Goal: Task Accomplishment & Management: Complete application form

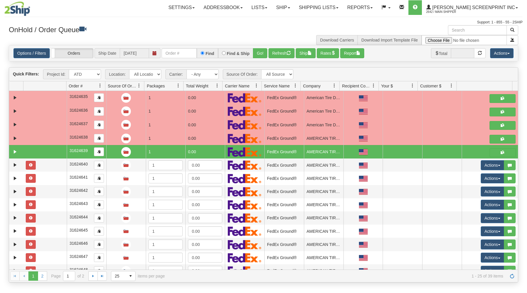
select select "ATD"
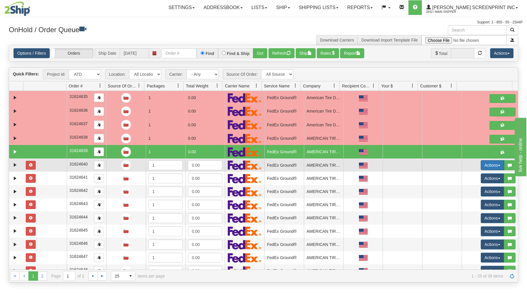
click at [486, 165] on button "Actions" at bounding box center [492, 166] width 23 height 10
click at [465, 176] on span "Open" at bounding box center [470, 176] width 14 height 5
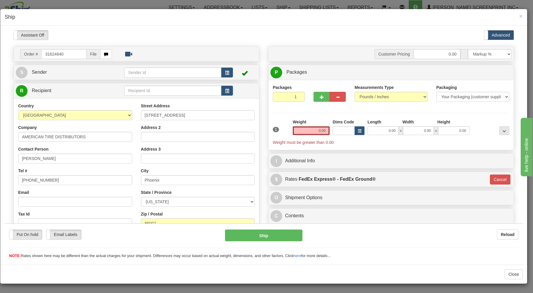
type input "30.90"
type input "92"
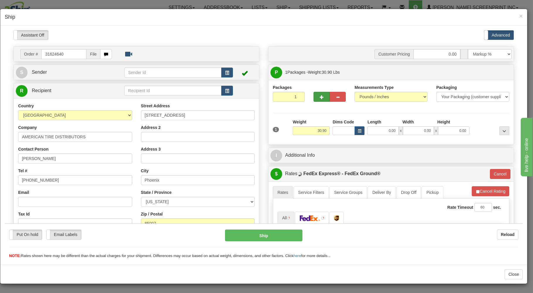
type input "30.85"
click at [313, 94] on button "button" at bounding box center [321, 97] width 16 height 10
type input "2"
type input "30.90"
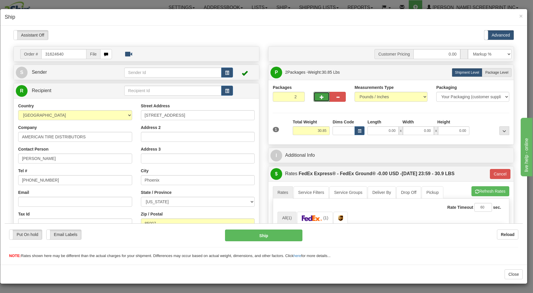
type input "92"
type input "30.90"
type input "92"
type input "30.85"
click at [373, 133] on input "0.00" at bounding box center [382, 130] width 31 height 9
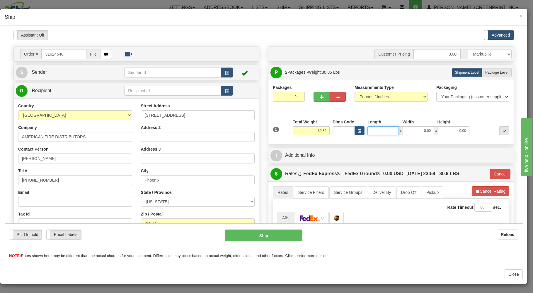
type input "30.90"
type input "2"
type input "30.85"
type input "26.00"
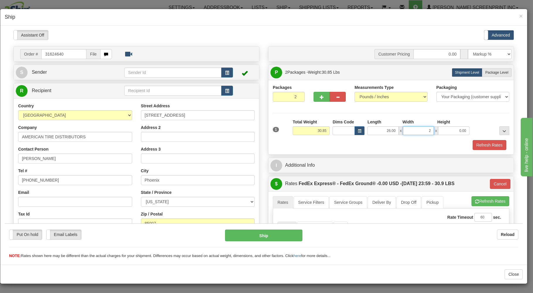
type input "20"
type input "92"
type input "30.90"
type input "20.00"
type input "11.00"
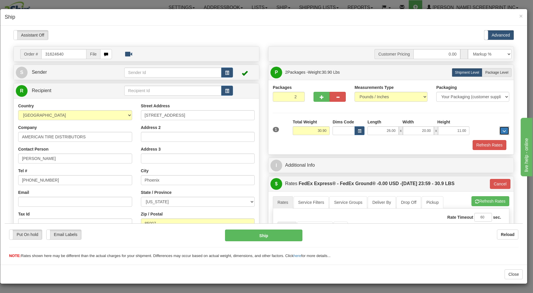
type input "92"
type input "30.85"
type input "92"
type input "30.90"
type input "92"
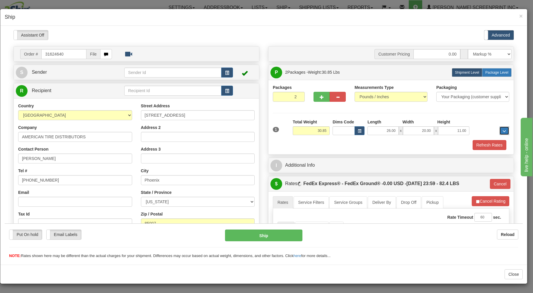
type input "30.90"
drag, startPoint x: 492, startPoint y: 70, endPoint x: 480, endPoint y: 107, distance: 38.7
click at [491, 74] on label "Package Level Pack.." at bounding box center [497, 72] width 30 height 9
radio input "true"
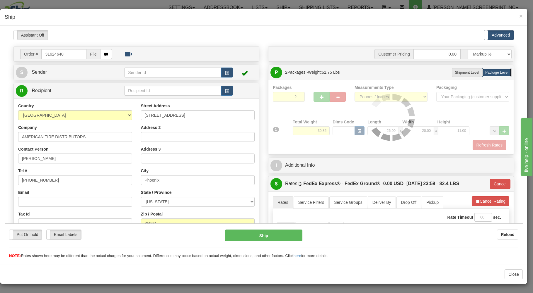
type input "30.90"
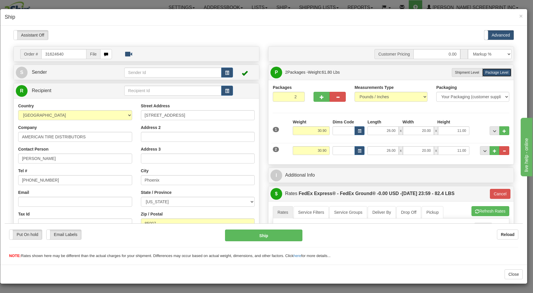
type input "92"
drag, startPoint x: 310, startPoint y: 131, endPoint x: 335, endPoint y: 122, distance: 27.0
click at [330, 126] on input "30.90" at bounding box center [311, 130] width 37 height 9
type input "31"
type input "92"
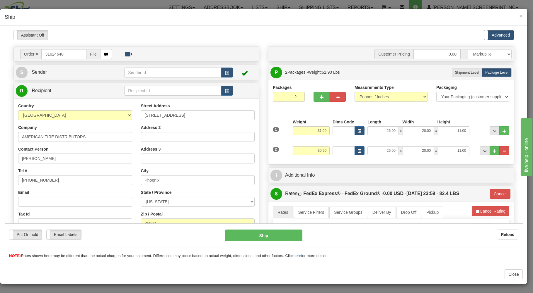
click at [323, 141] on div "2 Weight 30.90 Dims Code Length Width Height" at bounding box center [390, 150] width 239 height 20
drag, startPoint x: 313, startPoint y: 131, endPoint x: 335, endPoint y: 124, distance: 22.4
click at [330, 126] on input "31.00" at bounding box center [311, 130] width 37 height 9
drag, startPoint x: 312, startPoint y: 131, endPoint x: 353, endPoint y: 136, distance: 41.6
click at [330, 135] on input "31" at bounding box center [311, 130] width 37 height 9
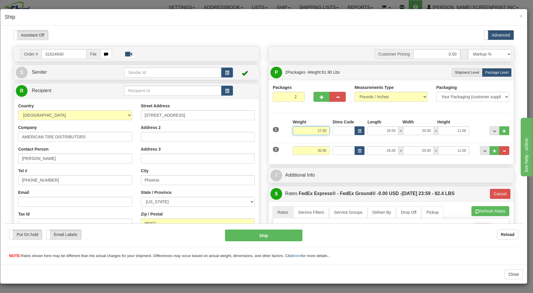
type input "27.60"
type input "92"
drag, startPoint x: 308, startPoint y: 152, endPoint x: 366, endPoint y: 151, distance: 58.3
click at [330, 151] on input "30.90" at bounding box center [311, 150] width 37 height 9
type input "31"
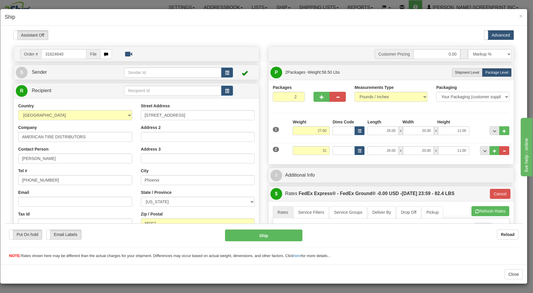
type input "92"
type input "31.00"
drag, startPoint x: 377, startPoint y: 161, endPoint x: 353, endPoint y: 156, distance: 24.0
click at [376, 162] on div "Packages 2 2 Measurements Type" at bounding box center [390, 122] width 245 height 85
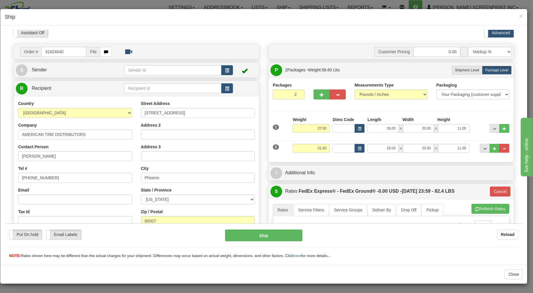
scroll to position [31, 0]
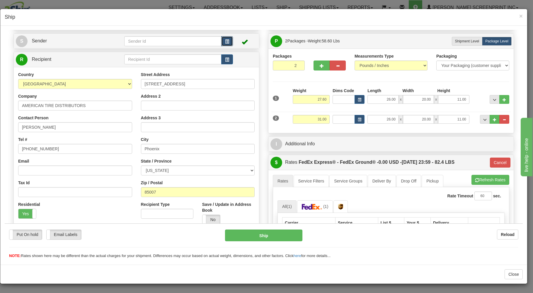
click at [222, 42] on button "button" at bounding box center [227, 41] width 12 height 10
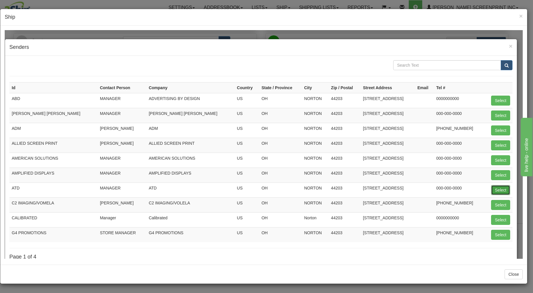
click at [493, 189] on button "Select" at bounding box center [500, 190] width 19 height 10
type input "ATD"
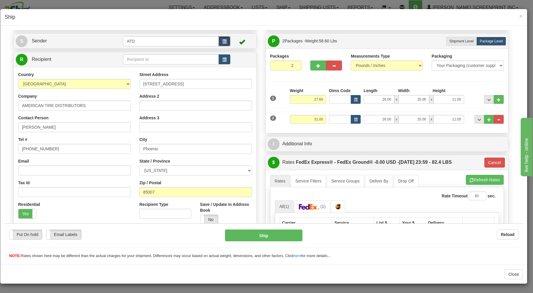
type input "92"
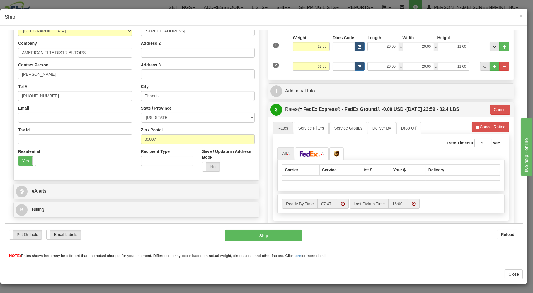
scroll to position [125, 0]
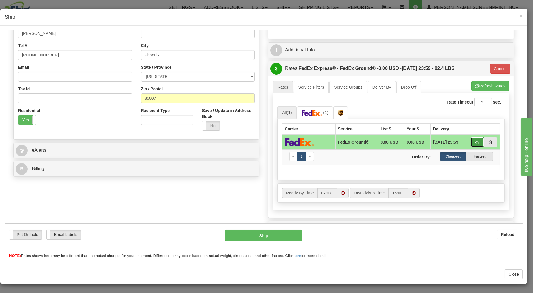
click at [475, 142] on span "button" at bounding box center [477, 143] width 4 height 4
click at [283, 233] on button "Ship" at bounding box center [264, 236] width 78 height 12
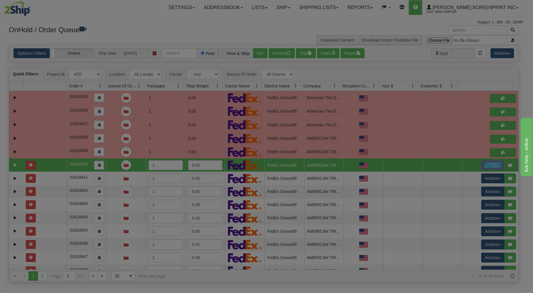
scroll to position [0, 0]
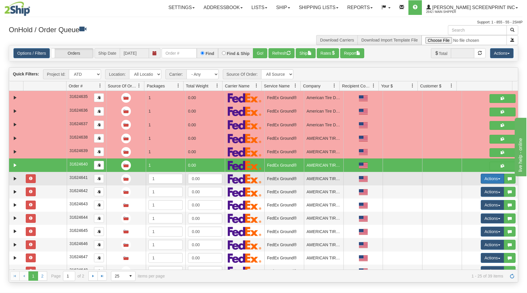
click at [481, 177] on button "Actions" at bounding box center [492, 179] width 23 height 10
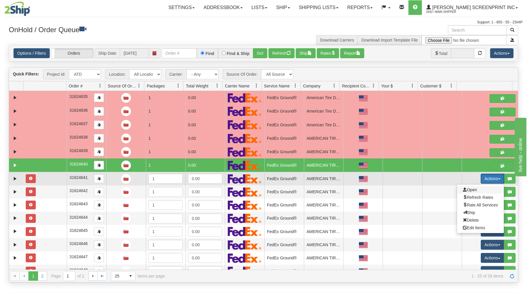
click at [469, 190] on span "Open" at bounding box center [470, 190] width 14 height 5
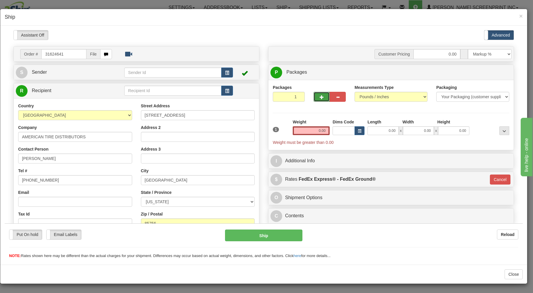
click at [318, 95] on button "button" at bounding box center [321, 97] width 16 height 10
type input "2"
click at [369, 131] on input "0.00" at bounding box center [382, 130] width 31 height 9
type input "26.00"
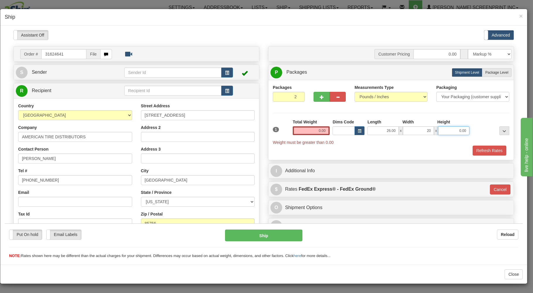
type input "20.00"
type input "11.00"
click at [487, 74] on span "Package Level" at bounding box center [496, 72] width 23 height 4
radio input "true"
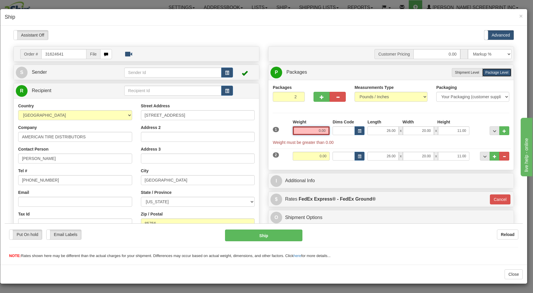
click at [313, 133] on input "0.00" at bounding box center [311, 130] width 37 height 9
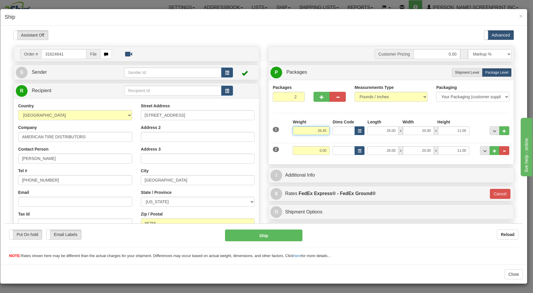
type input "26.45"
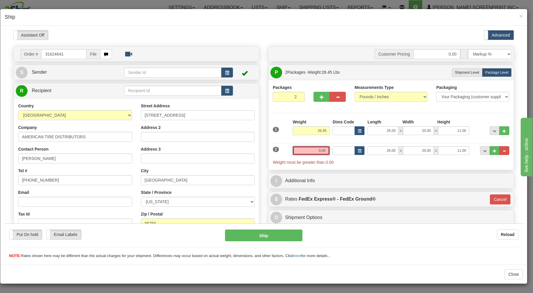
click at [298, 151] on input "0.00" at bounding box center [311, 150] width 37 height 9
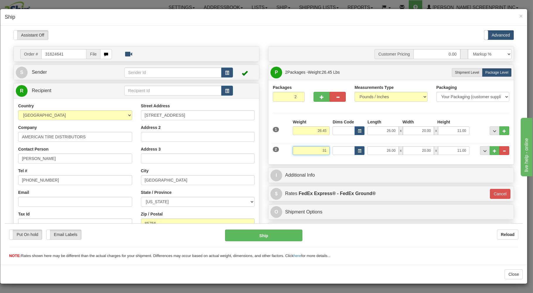
type input "31"
type input "92"
type input "31.00"
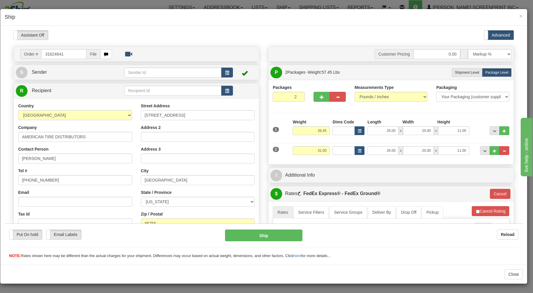
click at [277, 112] on div "Packages 2 2 Measurements Type" at bounding box center [391, 122] width 236 height 76
click at [225, 73] on span "button" at bounding box center [227, 73] width 4 height 4
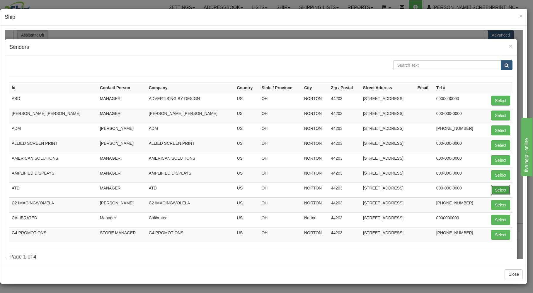
click at [496, 188] on button "Select" at bounding box center [500, 190] width 19 height 10
type input "ATD"
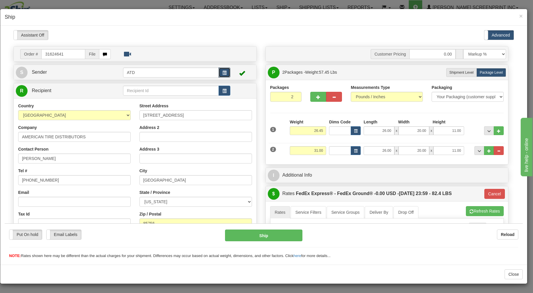
type input "92"
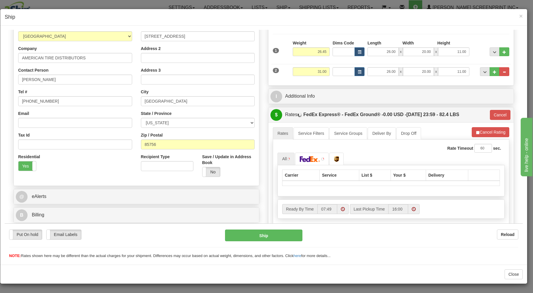
scroll to position [94, 0]
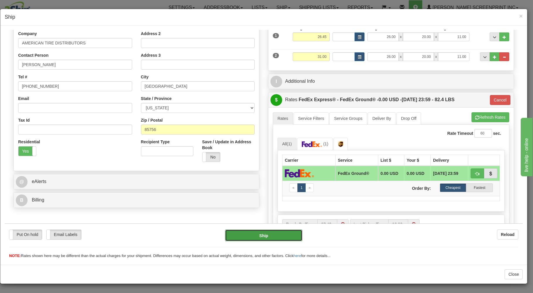
click at [281, 230] on button "Ship" at bounding box center [264, 236] width 78 height 12
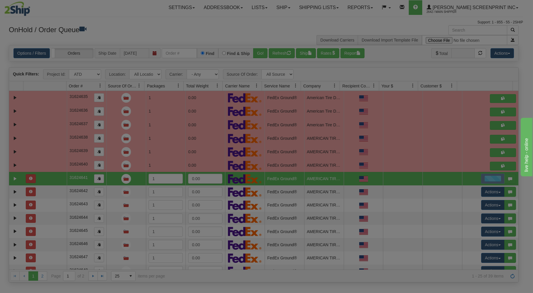
scroll to position [0, 0]
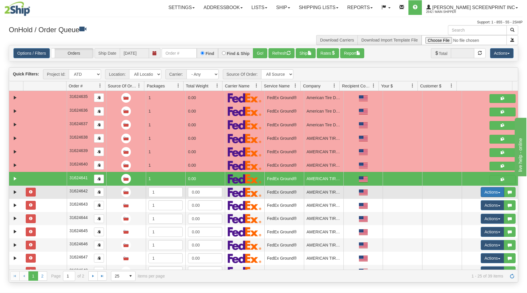
click at [483, 191] on button "Actions" at bounding box center [492, 192] width 23 height 10
click at [466, 204] on span "Open" at bounding box center [470, 203] width 14 height 5
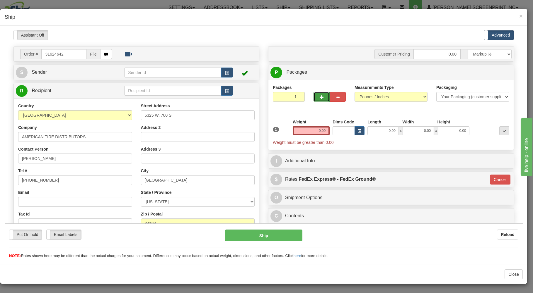
click at [322, 98] on button "button" at bounding box center [321, 97] width 16 height 10
type input "2"
click at [373, 131] on input "0.00" at bounding box center [382, 130] width 31 height 9
type input "26.00"
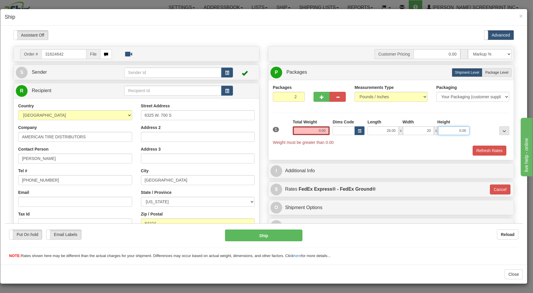
type input "20.00"
type input "11.00"
click at [489, 70] on label "Package Level Pack.." at bounding box center [497, 72] width 30 height 9
radio input "true"
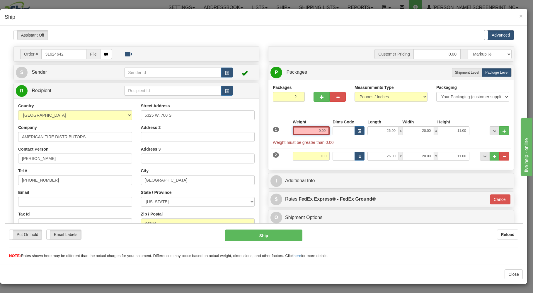
click at [309, 133] on input "0.00" at bounding box center [311, 130] width 37 height 9
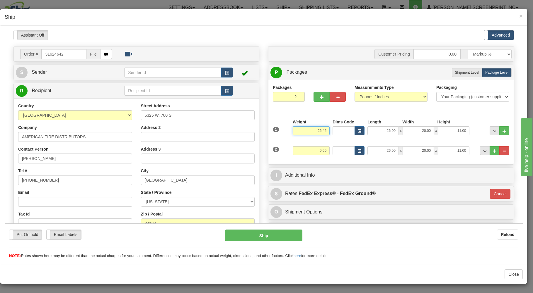
type input "26.45"
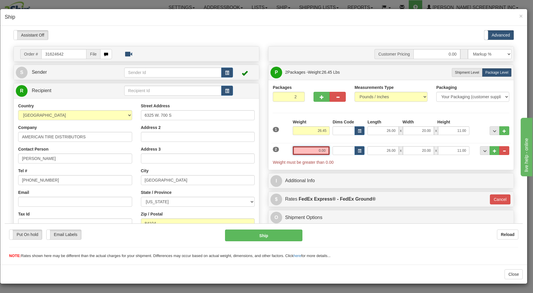
drag, startPoint x: 298, startPoint y: 151, endPoint x: 298, endPoint y: 148, distance: 3.2
click at [298, 149] on input "0.00" at bounding box center [311, 150] width 37 height 9
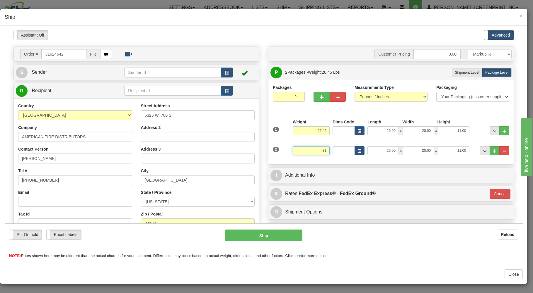
type input "31"
type input "92"
type input "31.00"
click at [284, 113] on hr at bounding box center [391, 113] width 236 height 0
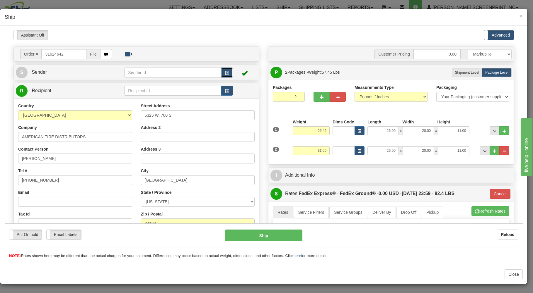
click at [225, 73] on span "button" at bounding box center [227, 73] width 4 height 4
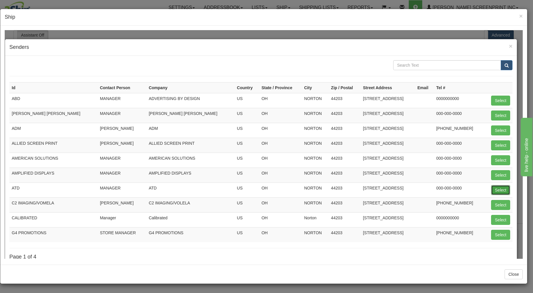
click at [500, 190] on button "Select" at bounding box center [500, 190] width 19 height 10
type input "ATD"
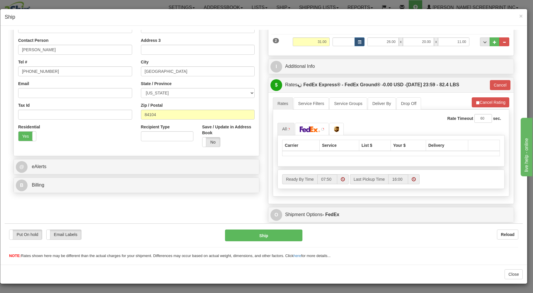
scroll to position [125, 0]
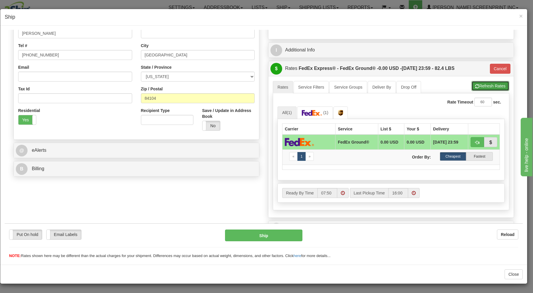
click at [483, 83] on button "Refresh Rates" at bounding box center [490, 86] width 38 height 10
type input "92"
click at [267, 233] on button "Ship" at bounding box center [264, 236] width 78 height 12
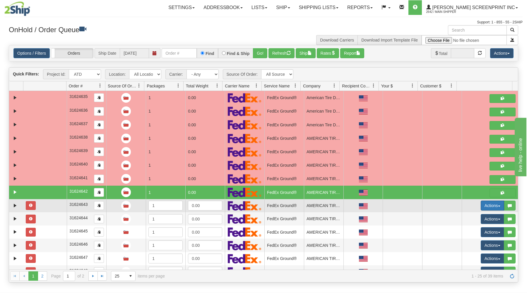
click at [494, 205] on button "Actions" at bounding box center [492, 206] width 23 height 10
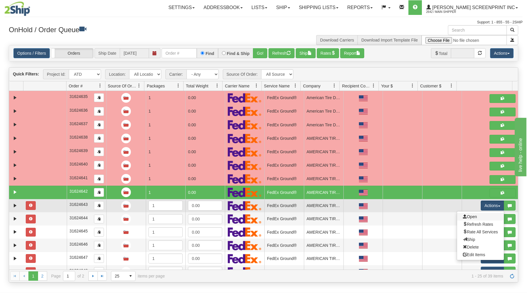
click at [479, 216] on link "Open" at bounding box center [480, 217] width 47 height 8
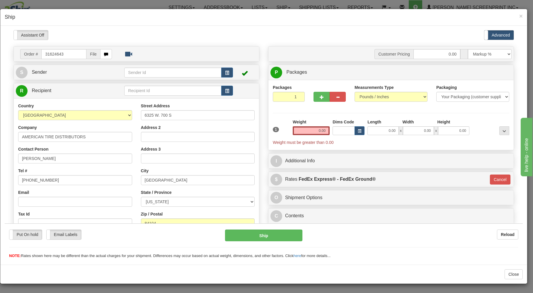
scroll to position [0, 0]
click at [320, 97] on span "button" at bounding box center [322, 97] width 4 height 4
type input "2"
click at [376, 131] on input "0.00" at bounding box center [382, 130] width 31 height 9
type input "26.00"
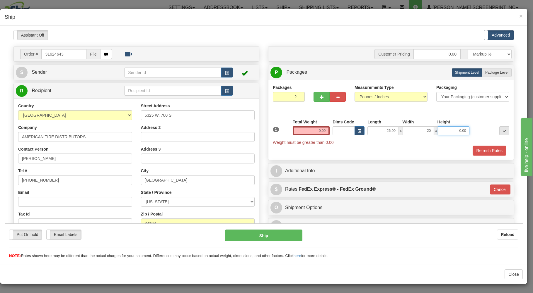
type input "20.00"
type input "11.00"
click at [491, 71] on span "Package Level" at bounding box center [496, 72] width 23 height 4
radio input "true"
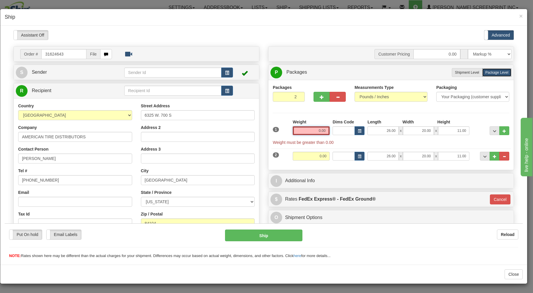
click at [307, 132] on input "0.00" at bounding box center [311, 130] width 37 height 9
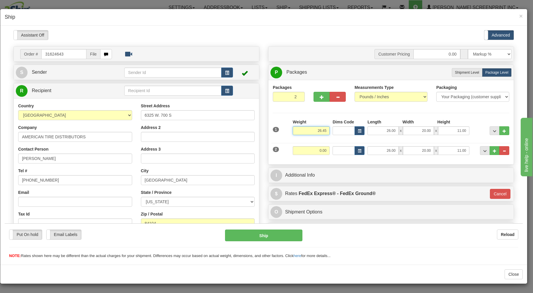
type input "26.45"
click at [314, 151] on input "0.00" at bounding box center [311, 150] width 37 height 9
type input "31"
type input "92"
type input "31.00"
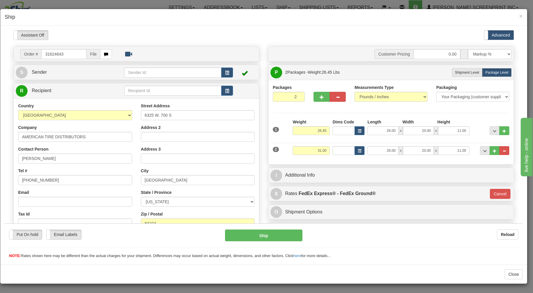
click at [276, 131] on div "1" at bounding box center [281, 125] width 20 height 13
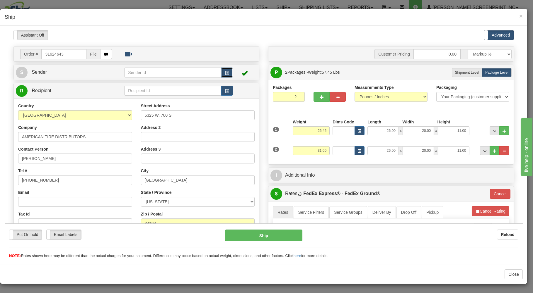
click at [225, 71] on span "button" at bounding box center [227, 73] width 4 height 4
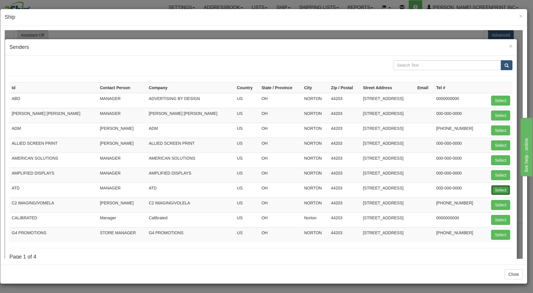
click at [491, 187] on button "Select" at bounding box center [500, 190] width 19 height 10
type input "ATD"
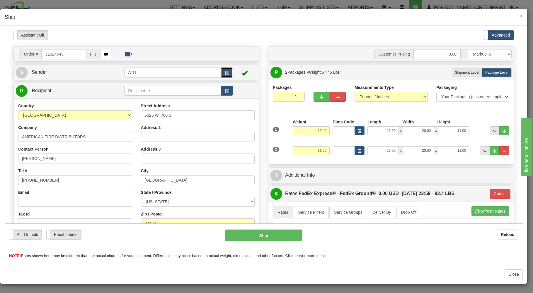
scroll to position [94, 0]
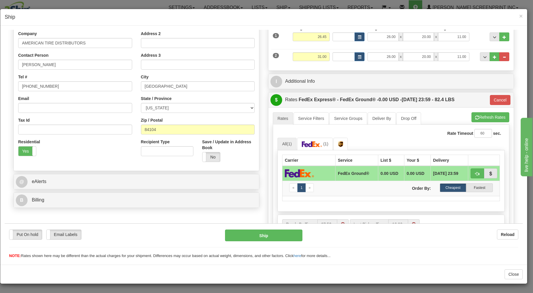
type input "92"
click at [471, 171] on button "button" at bounding box center [476, 173] width 13 height 10
click at [267, 236] on button "Ship" at bounding box center [264, 236] width 78 height 12
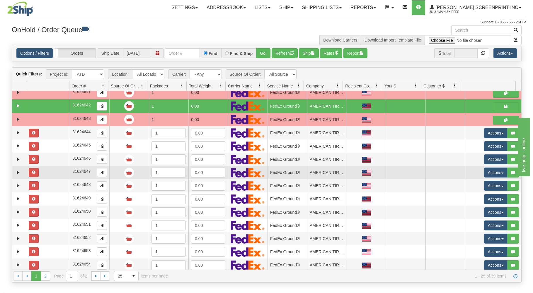
scroll to position [55, 0]
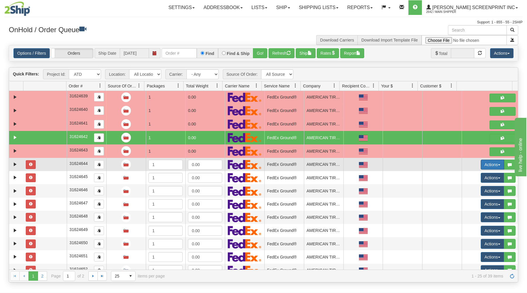
click at [487, 162] on button "Actions" at bounding box center [492, 165] width 23 height 10
click at [464, 175] on span "Open" at bounding box center [470, 176] width 14 height 5
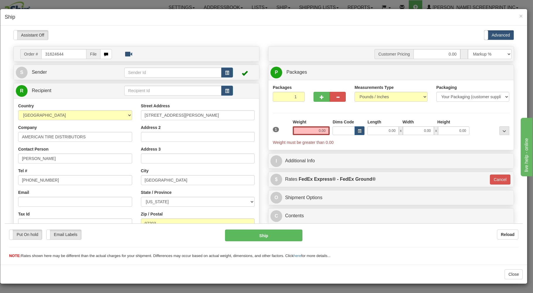
scroll to position [0, 0]
click at [226, 67] on td at bounding box center [178, 72] width 108 height 12
click at [226, 70] on button "button" at bounding box center [227, 72] width 12 height 10
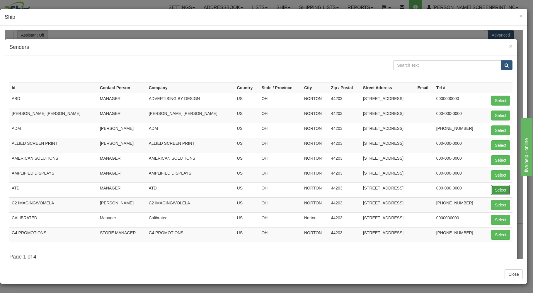
click at [492, 188] on button "Select" at bounding box center [500, 190] width 19 height 10
type input "ATD"
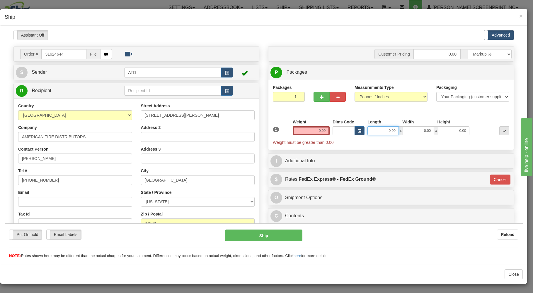
click at [380, 132] on input "0.00" at bounding box center [382, 130] width 31 height 9
type input "26.00"
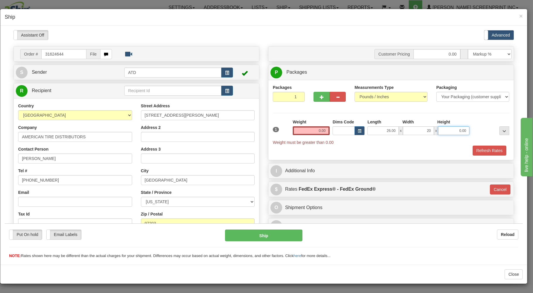
type input "20.00"
type input "11.00"
click at [320, 99] on span "button" at bounding box center [322, 97] width 4 height 4
type input "2"
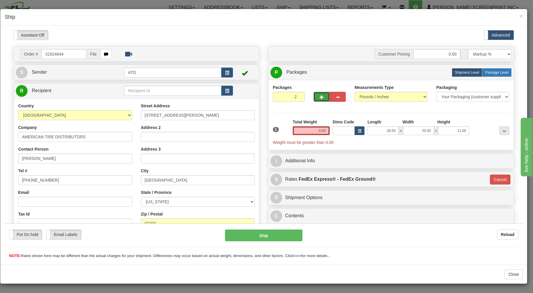
drag, startPoint x: 491, startPoint y: 70, endPoint x: 472, endPoint y: 81, distance: 22.2
click at [491, 70] on label "Package Level Pack.." at bounding box center [497, 72] width 30 height 9
radio input "true"
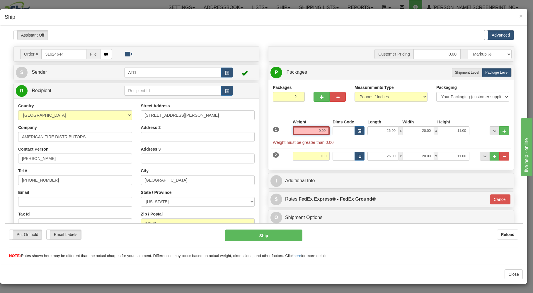
click at [308, 133] on input "0.00" at bounding box center [311, 130] width 37 height 9
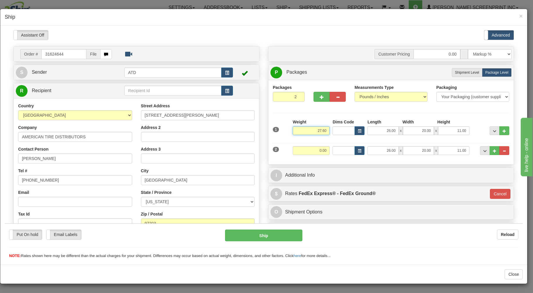
type input "27.60"
drag, startPoint x: 306, startPoint y: 154, endPoint x: 316, endPoint y: 139, distance: 18.2
click at [314, 146] on input "0.00" at bounding box center [311, 150] width 37 height 9
type input "31"
type input "92"
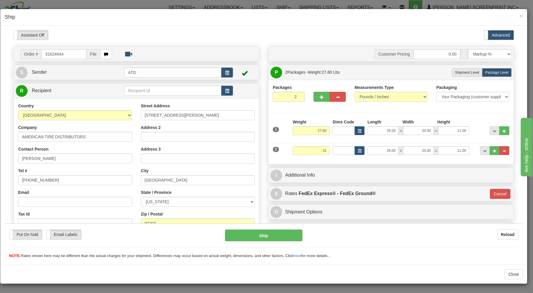
type input "31.00"
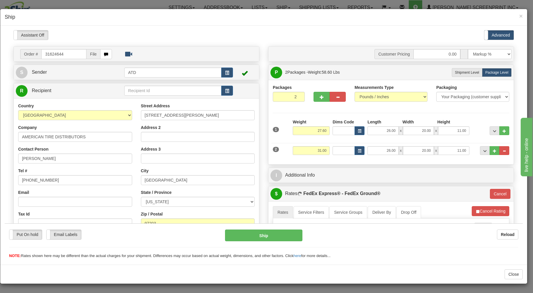
click at [320, 163] on div "Packages 2 2 Measurements Type" at bounding box center [390, 122] width 245 height 85
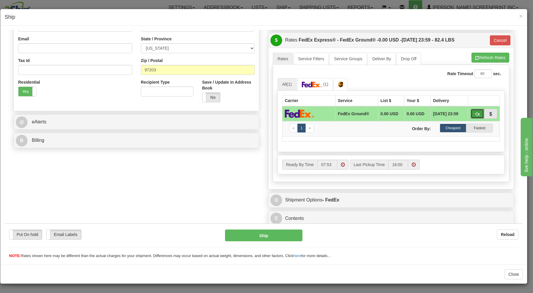
click at [475, 112] on span "button" at bounding box center [477, 114] width 4 height 4
click at [291, 234] on button "Ship" at bounding box center [264, 236] width 78 height 12
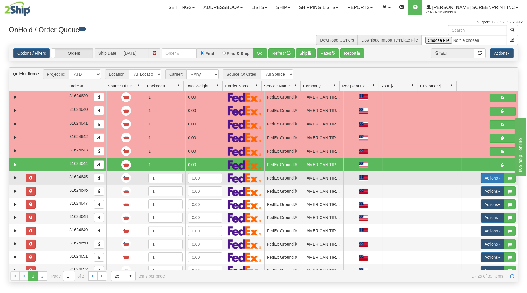
click at [484, 177] on button "Actions" at bounding box center [492, 178] width 23 height 10
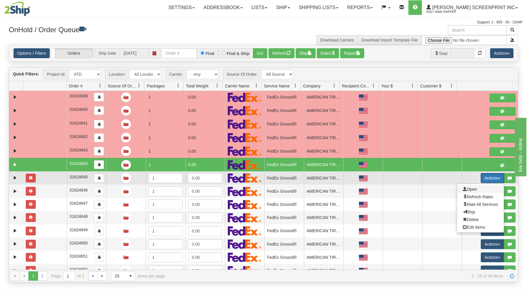
click at [467, 191] on span "Open" at bounding box center [470, 189] width 14 height 5
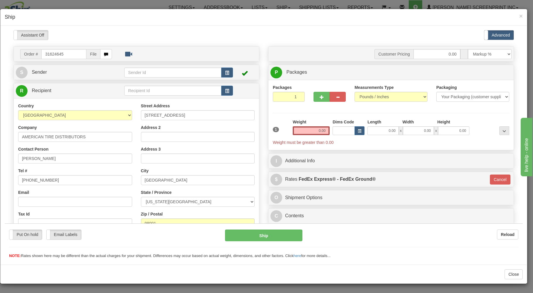
scroll to position [0, 0]
click at [223, 70] on button "button" at bounding box center [227, 72] width 12 height 10
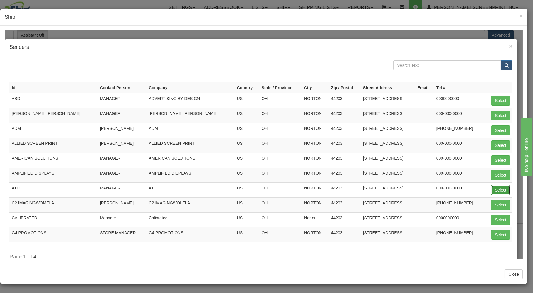
click at [497, 191] on button "Select" at bounding box center [500, 190] width 19 height 10
type input "ATD"
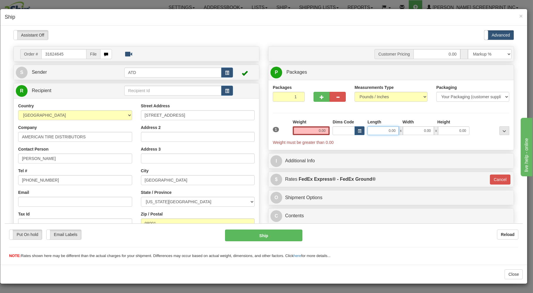
click at [375, 133] on input "0.00" at bounding box center [382, 130] width 31 height 9
type input "26.00"
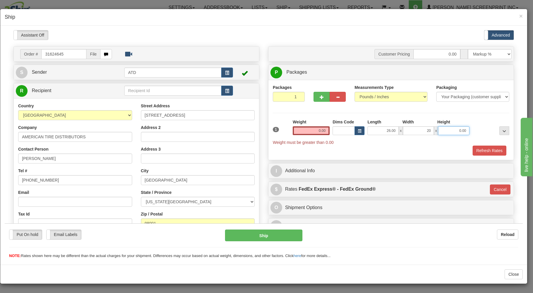
type input "20.00"
type input "11.00"
click at [313, 95] on button "button" at bounding box center [321, 97] width 16 height 10
type input "2"
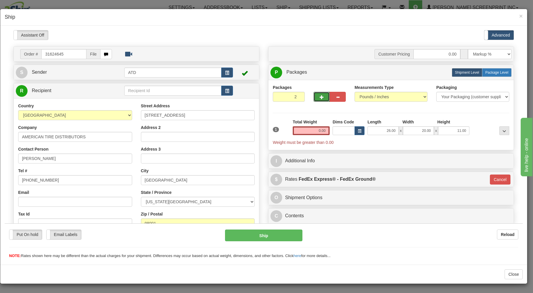
click at [486, 70] on label "Package Level Pack.." at bounding box center [497, 72] width 30 height 9
radio input "true"
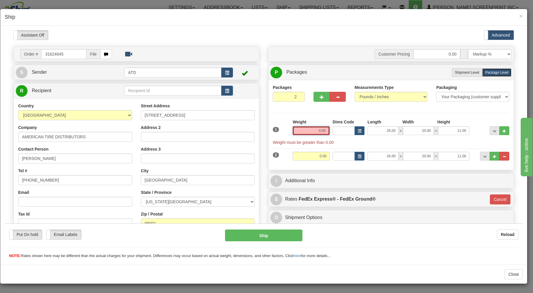
click at [309, 133] on input "0.00" at bounding box center [311, 130] width 37 height 9
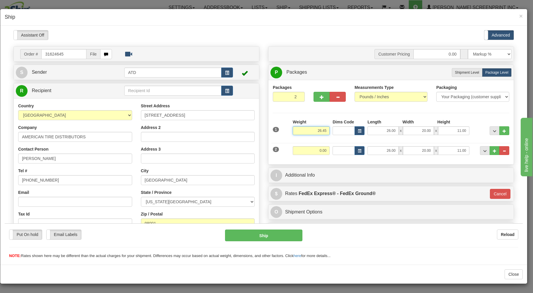
type input "26.45"
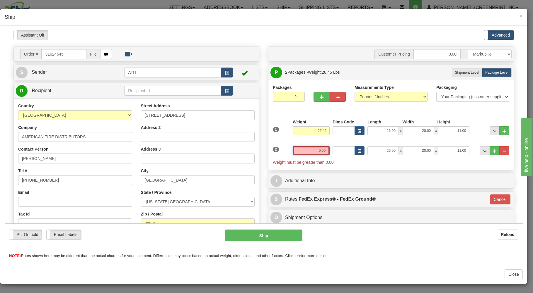
click at [301, 150] on input "0.00" at bounding box center [311, 150] width 37 height 9
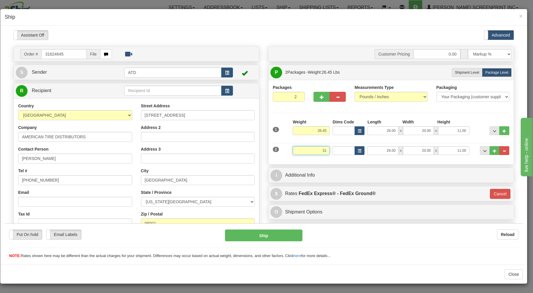
type input "31"
type input "92"
type input "31.00"
click at [302, 158] on div "Weight 31.00" at bounding box center [311, 152] width 40 height 13
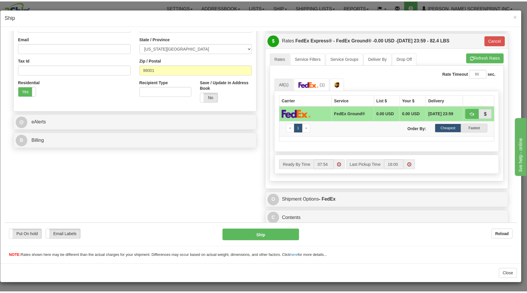
scroll to position [156, 0]
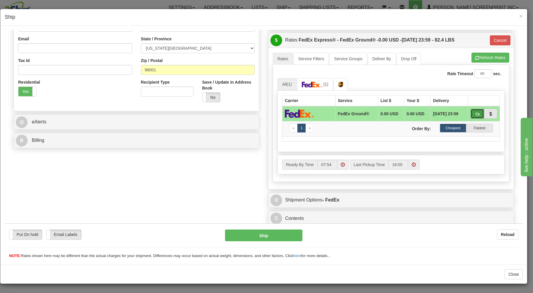
click at [475, 112] on span "button" at bounding box center [477, 114] width 4 height 4
click at [281, 231] on button "Ship" at bounding box center [264, 236] width 78 height 12
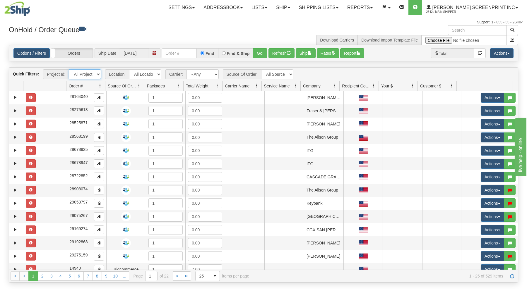
click at [69, 69] on select "All Projects ATD Imagine ShipRequests [DATE] ShipRequests [DATE] ShipRequests […" at bounding box center [85, 74] width 32 height 10
select select "ATD"
click option "ATD" at bounding box center [0, 0] width 0 height 0
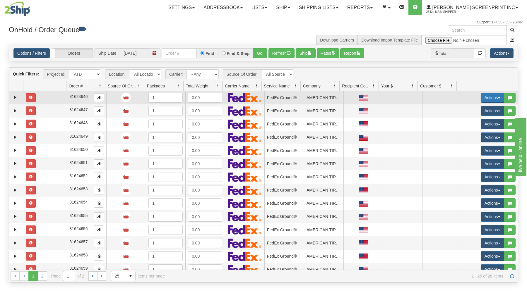
click at [481, 98] on button "Actions" at bounding box center [492, 98] width 23 height 10
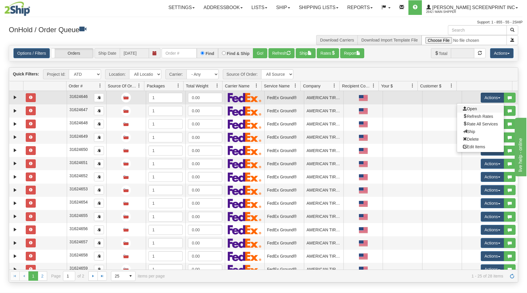
click at [472, 108] on link "Open" at bounding box center [480, 109] width 47 height 8
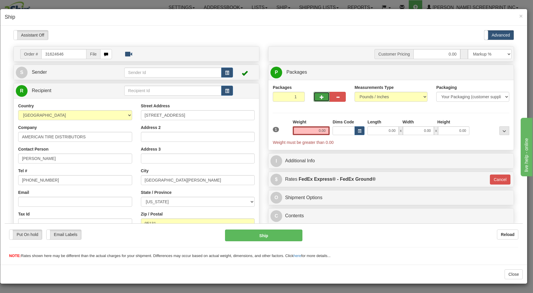
drag, startPoint x: 318, startPoint y: 100, endPoint x: 301, endPoint y: 98, distance: 16.2
click at [318, 100] on button "button" at bounding box center [321, 97] width 16 height 10
type input "2"
click at [226, 71] on span "button" at bounding box center [227, 73] width 4 height 4
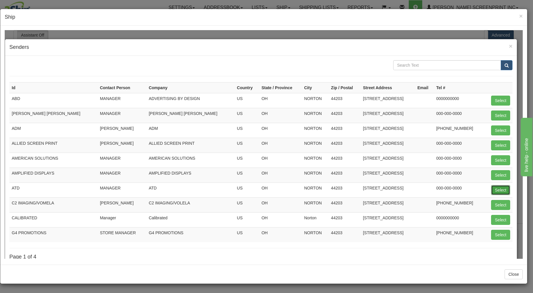
click at [494, 188] on button "Select" at bounding box center [500, 190] width 19 height 10
type input "ATD"
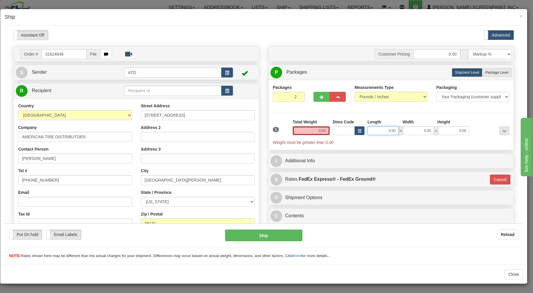
click at [379, 132] on input "0.00" at bounding box center [382, 130] width 31 height 9
type input "26.00"
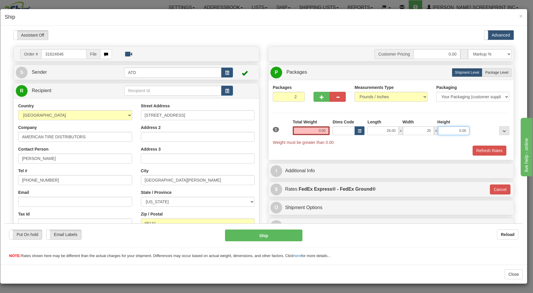
type input "20.00"
type input "11.00"
click at [488, 73] on span "Package Level" at bounding box center [496, 72] width 23 height 4
radio input "true"
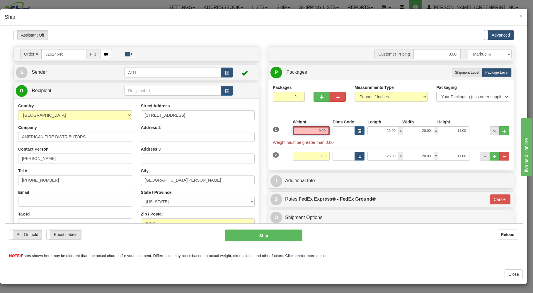
click at [312, 129] on input "0.00" at bounding box center [311, 130] width 37 height 9
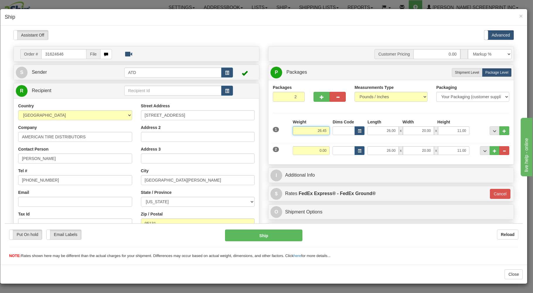
type input "26.45"
click at [309, 151] on input "0.00" at bounding box center [311, 150] width 37 height 9
type input "31"
type input "92"
type input "31.00"
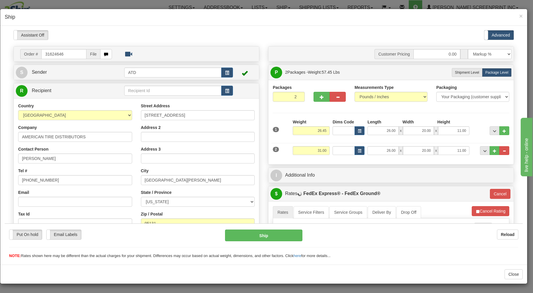
click at [301, 159] on div "Weight 31.00" at bounding box center [311, 152] width 40 height 13
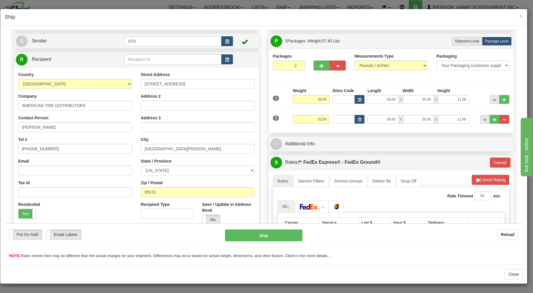
scroll to position [94, 0]
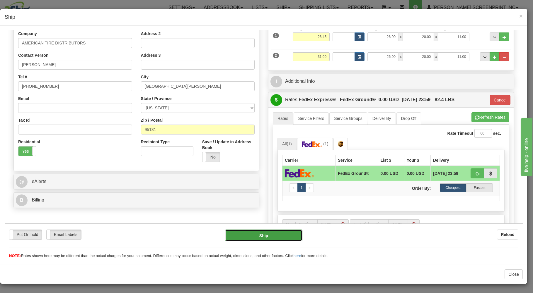
click at [272, 232] on button "Ship" at bounding box center [264, 236] width 78 height 12
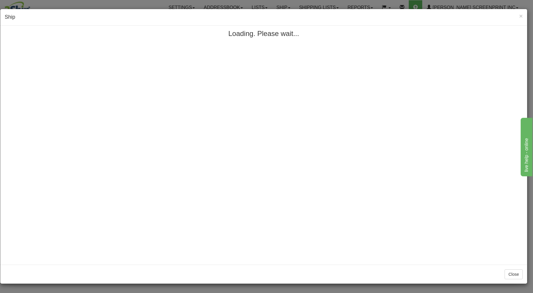
scroll to position [0, 0]
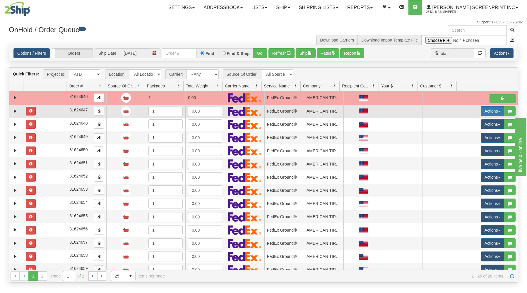
click at [488, 111] on button "Actions" at bounding box center [492, 111] width 23 height 10
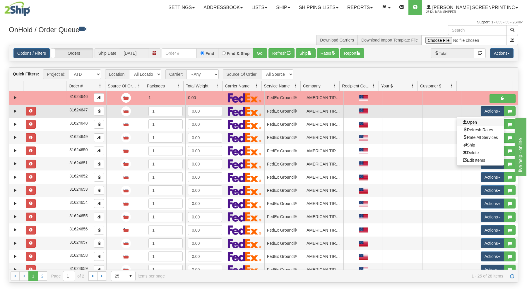
click at [474, 121] on link "Open" at bounding box center [480, 123] width 47 height 8
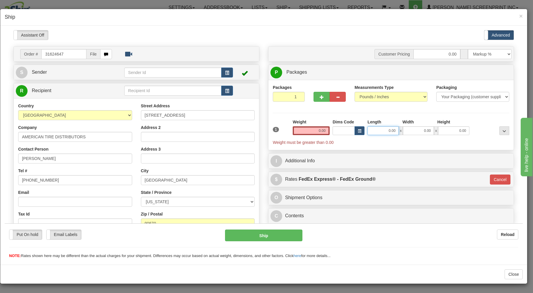
click at [379, 134] on input "0.00" at bounding box center [382, 130] width 31 height 9
type input "26.00"
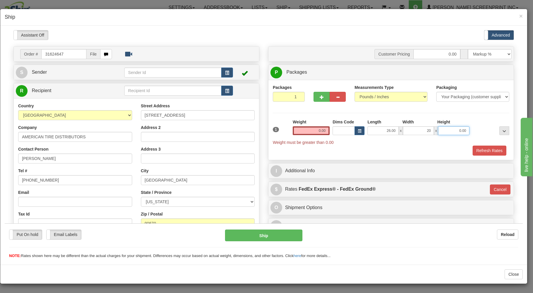
type input "20.00"
type input "11.00"
click at [315, 94] on button "button" at bounding box center [321, 97] width 16 height 10
type input "2"
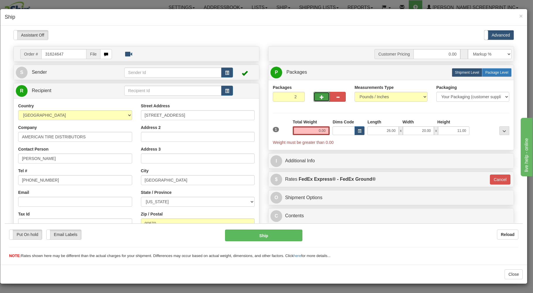
click at [496, 72] on span "Package Level" at bounding box center [496, 72] width 23 height 4
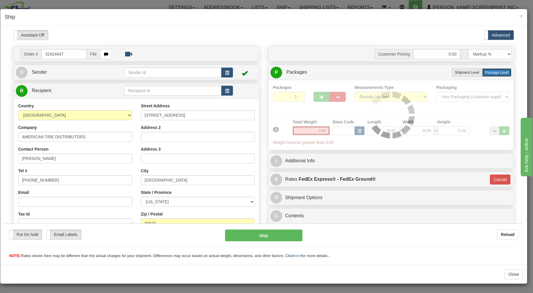
radio input "true"
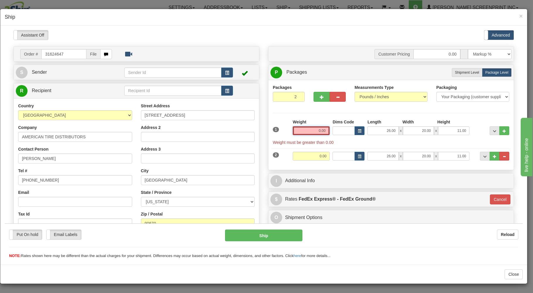
click at [301, 129] on input "0.00" at bounding box center [311, 130] width 37 height 9
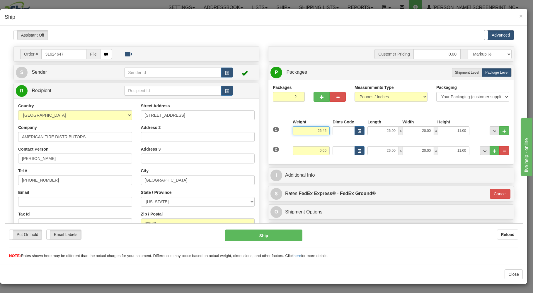
type input "26.45"
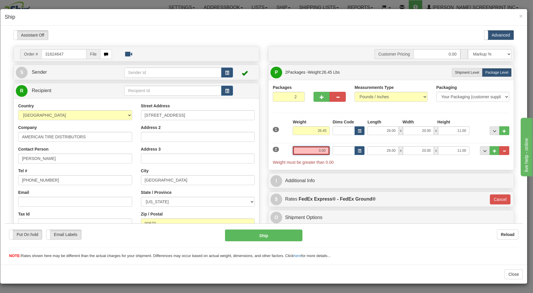
click at [312, 150] on input "0.00" at bounding box center [311, 150] width 37 height 9
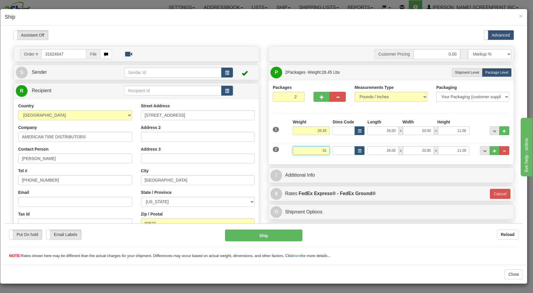
type input "31"
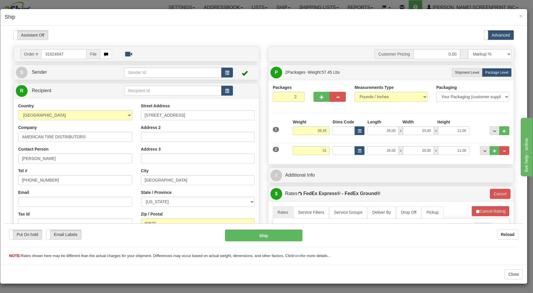
type input "92"
type input "31.00"
click at [314, 160] on div "Packaging Your Packaging (customer supplied) Envelope (carrier supplied) Pack (…" at bounding box center [400, 160] width 219 height 0
click at [222, 70] on button "button" at bounding box center [227, 72] width 12 height 10
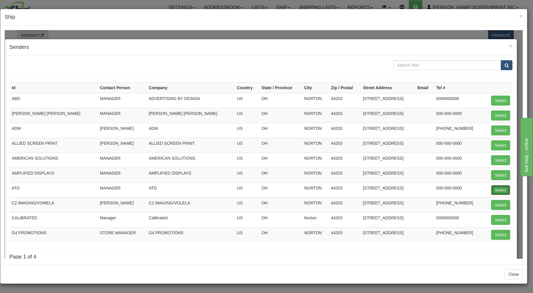
click at [494, 190] on button "Select" at bounding box center [500, 190] width 19 height 10
type input "ATD"
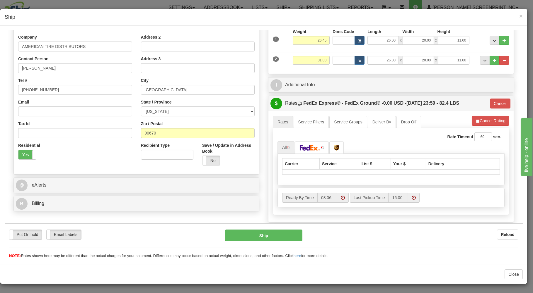
scroll to position [125, 0]
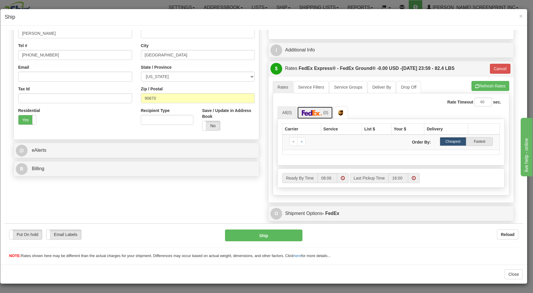
click at [315, 114] on img at bounding box center [312, 113] width 21 height 6
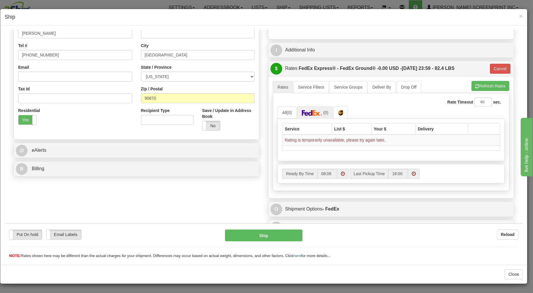
click at [386, 116] on ul "All (0) (0)" at bounding box center [390, 112] width 227 height 13
click at [475, 86] on button "Refresh Rates" at bounding box center [490, 86] width 38 height 10
type input "92"
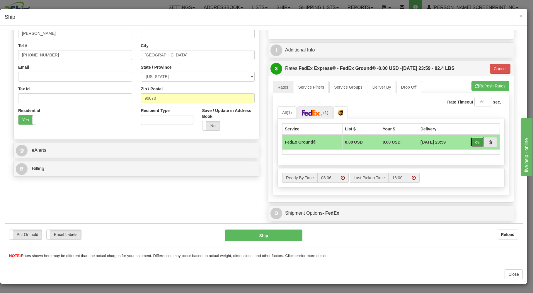
click at [476, 141] on button "button" at bounding box center [476, 142] width 13 height 10
click at [269, 235] on button "Ship" at bounding box center [264, 236] width 78 height 12
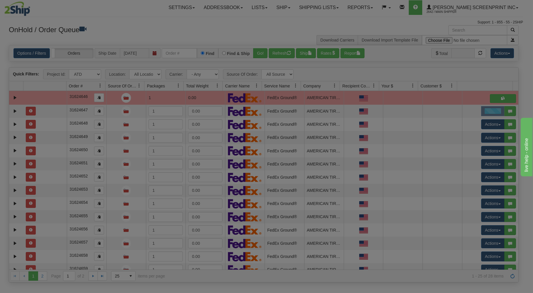
scroll to position [0, 0]
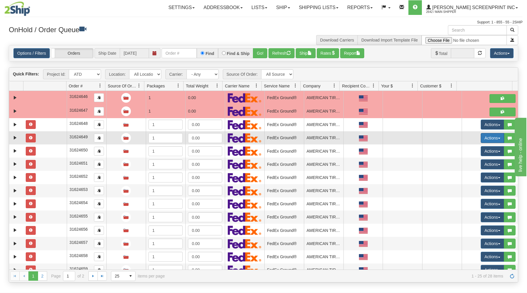
click at [486, 137] on button "Actions" at bounding box center [492, 138] width 23 height 10
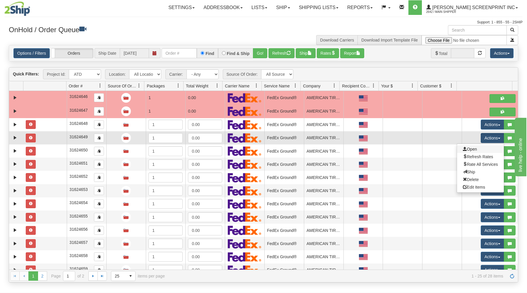
click at [472, 150] on link "Open" at bounding box center [480, 150] width 47 height 8
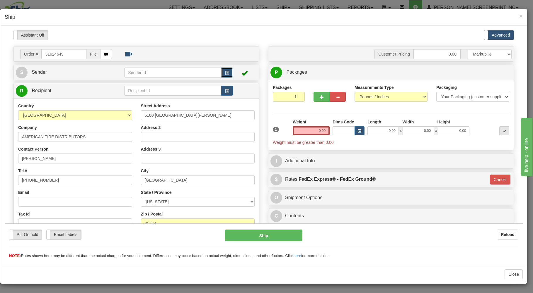
click at [225, 71] on span "button" at bounding box center [227, 73] width 4 height 4
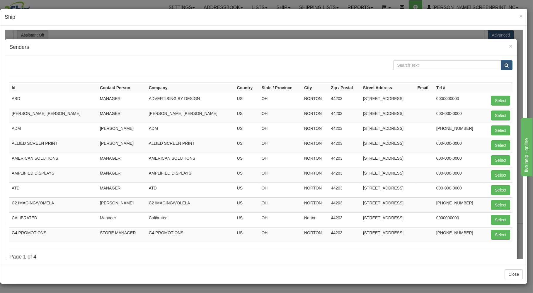
drag, startPoint x: 140, startPoint y: 195, endPoint x: 234, endPoint y: 197, distance: 93.7
click at [189, 197] on tr "ATD MANAGER ATD US OH NORTON 44203 3704 SUMMIT RD 000-000-0000 Select" at bounding box center [260, 189] width 503 height 15
drag, startPoint x: 410, startPoint y: 192, endPoint x: 429, endPoint y: 191, distance: 18.2
click at [412, 191] on td "[STREET_ADDRESS]" at bounding box center [388, 189] width 54 height 15
click at [496, 187] on button "Select" at bounding box center [500, 190] width 19 height 10
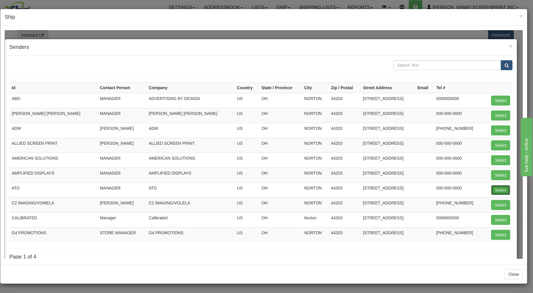
type input "ATD"
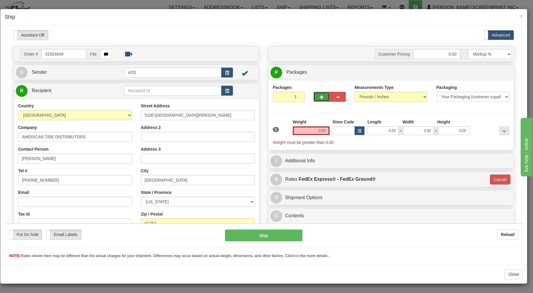
drag, startPoint x: 320, startPoint y: 97, endPoint x: 322, endPoint y: 103, distance: 6.5
click at [320, 98] on span "button" at bounding box center [322, 97] width 4 height 4
type input "2"
click at [373, 134] on input "0.00" at bounding box center [382, 130] width 31 height 9
type input "26.00"
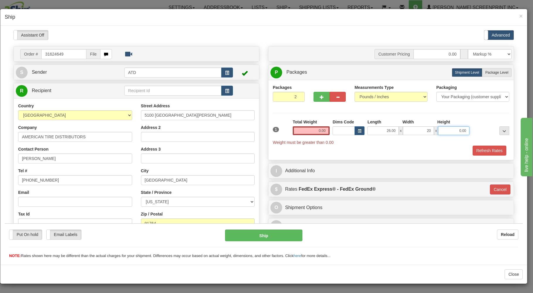
type input "20.00"
type input "11.00"
click at [499, 74] on span "Package Level" at bounding box center [496, 72] width 23 height 4
radio input "true"
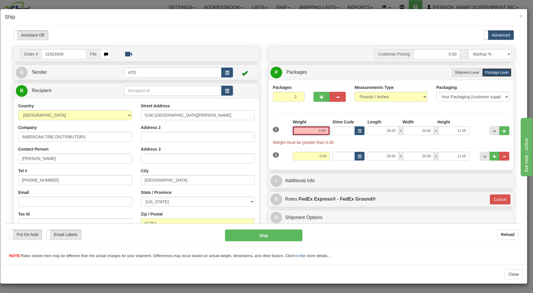
click at [311, 132] on input "0.00" at bounding box center [311, 130] width 37 height 9
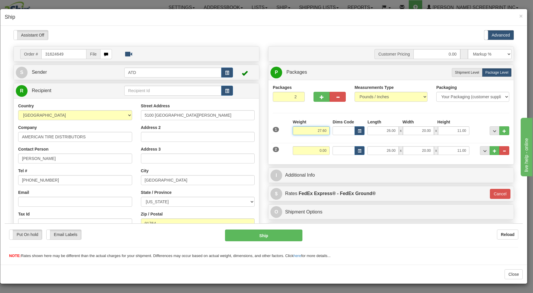
type input "27.60"
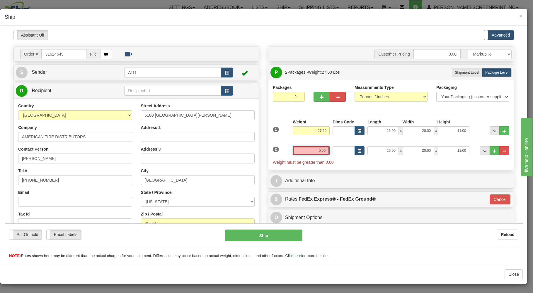
click at [309, 152] on input "0.00" at bounding box center [311, 150] width 37 height 9
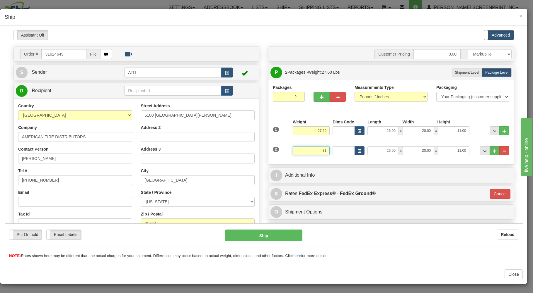
type input "31"
type input "92"
type input "31.00"
click at [324, 159] on div "Weight 31.00" at bounding box center [311, 152] width 40 height 13
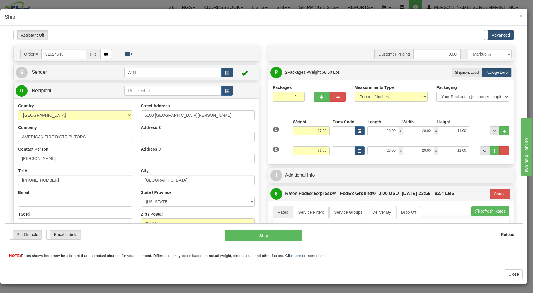
scroll to position [125, 0]
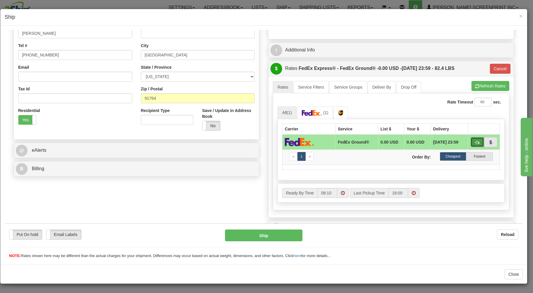
click at [475, 141] on button "button" at bounding box center [476, 142] width 13 height 10
click at [283, 235] on button "Ship" at bounding box center [264, 236] width 78 height 12
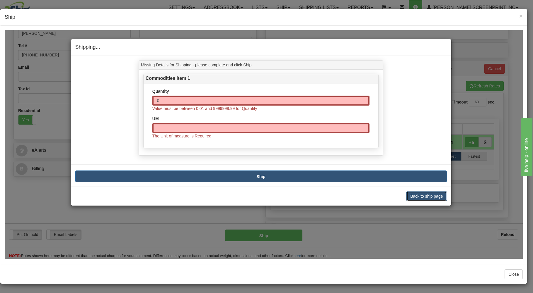
click at [430, 192] on button "Back to ship page" at bounding box center [426, 196] width 40 height 10
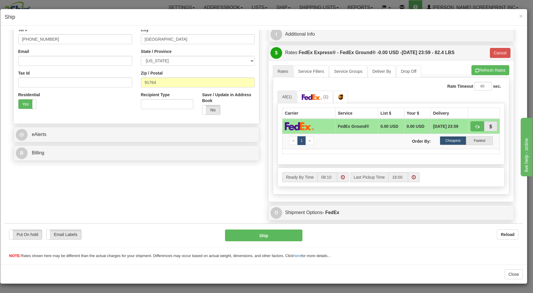
scroll to position [156, 0]
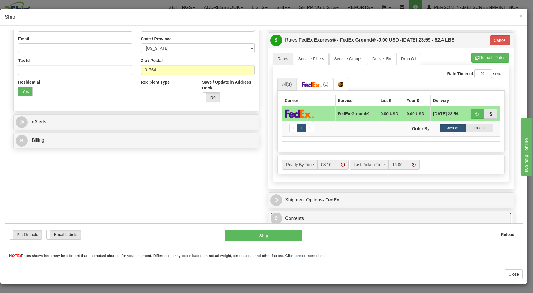
click at [329, 213] on link "C Contents" at bounding box center [390, 219] width 241 height 12
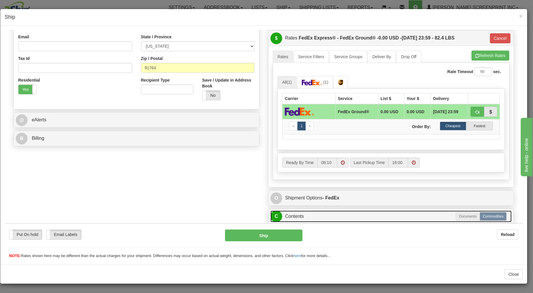
scroll to position [222, 0]
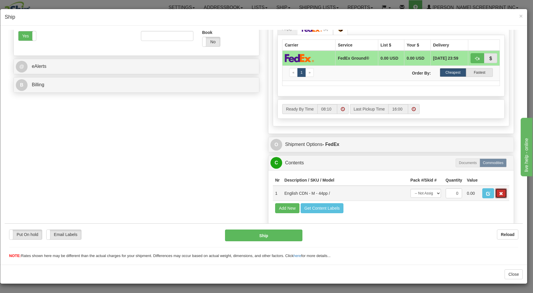
click at [499, 192] on button "button" at bounding box center [501, 193] width 12 height 10
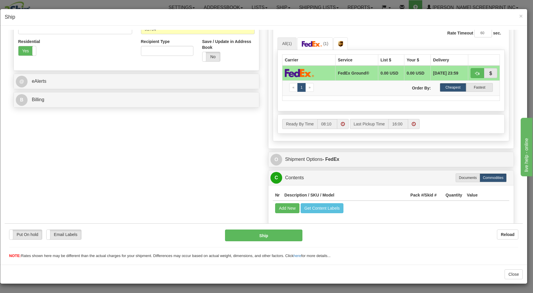
scroll to position [197, 0]
click at [343, 170] on div "C Contents Documents Commodities" at bounding box center [390, 177] width 245 height 15
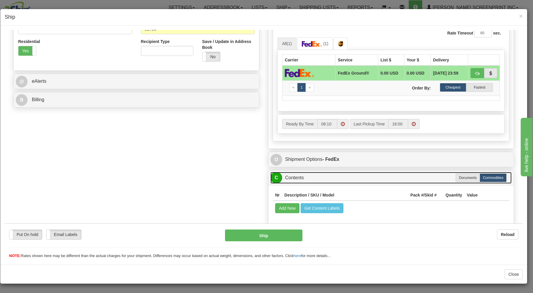
click at [345, 175] on link "C Contents" at bounding box center [390, 178] width 241 height 12
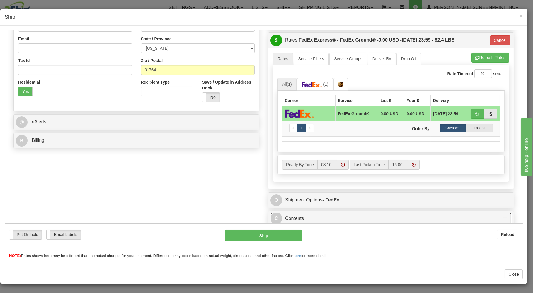
scroll to position [156, 0]
drag, startPoint x: 467, startPoint y: 111, endPoint x: 427, endPoint y: 138, distance: 48.2
click at [470, 112] on button "button" at bounding box center [476, 114] width 13 height 10
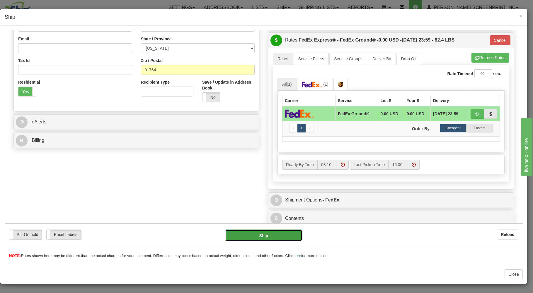
click at [248, 236] on button "Ship" at bounding box center [264, 236] width 78 height 12
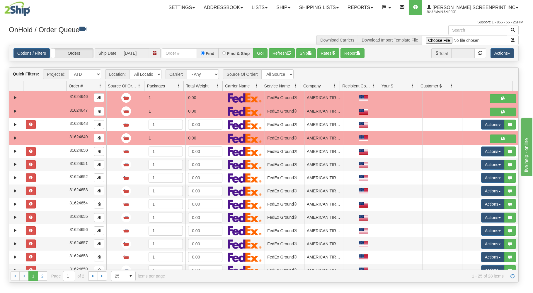
scroll to position [0, 0]
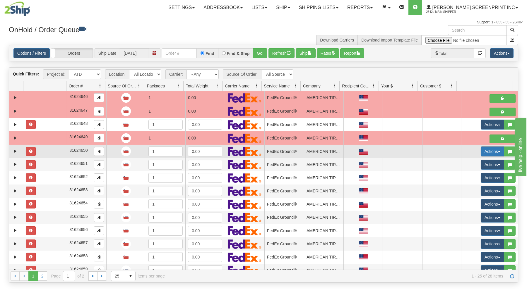
click at [486, 149] on button "Actions" at bounding box center [492, 152] width 23 height 10
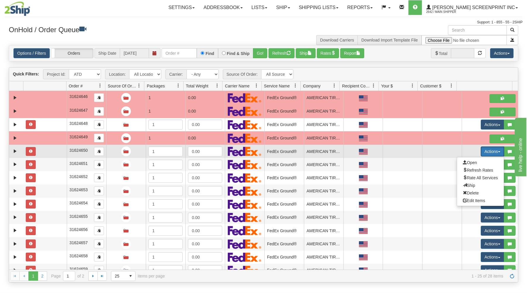
click at [490, 149] on button "Actions" at bounding box center [492, 152] width 23 height 10
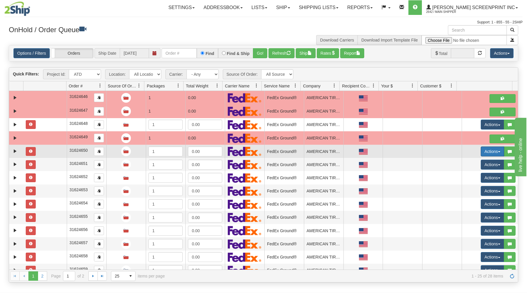
click at [485, 150] on button "Actions" at bounding box center [492, 152] width 23 height 10
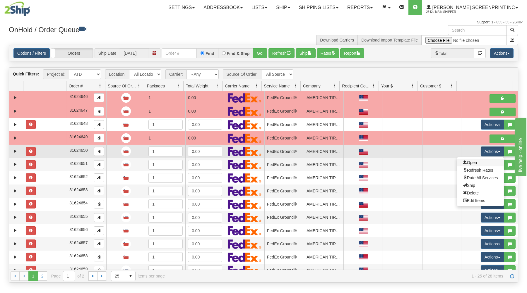
click at [465, 162] on link "Open" at bounding box center [480, 163] width 47 height 8
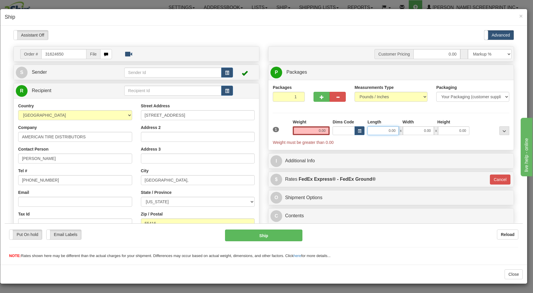
click at [379, 134] on input "0.00" at bounding box center [382, 130] width 31 height 9
type input "26.00"
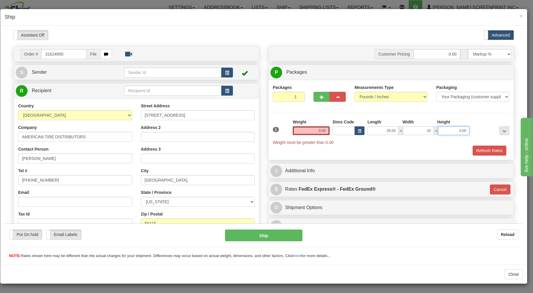
type input "20.00"
type input "11.00"
click at [314, 95] on button "button" at bounding box center [321, 97] width 16 height 10
type input "2"
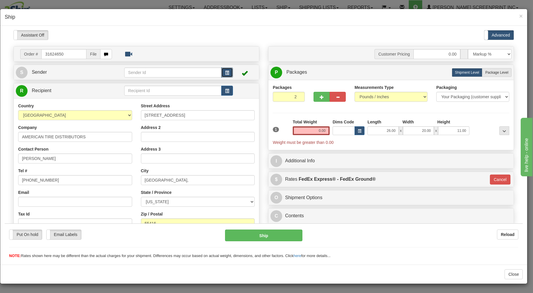
click at [221, 72] on button "button" at bounding box center [227, 72] width 12 height 10
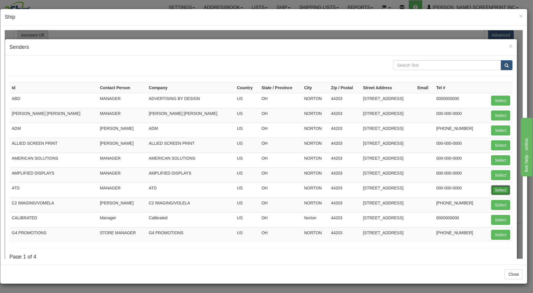
click at [496, 190] on button "Select" at bounding box center [500, 190] width 19 height 10
type input "ATD"
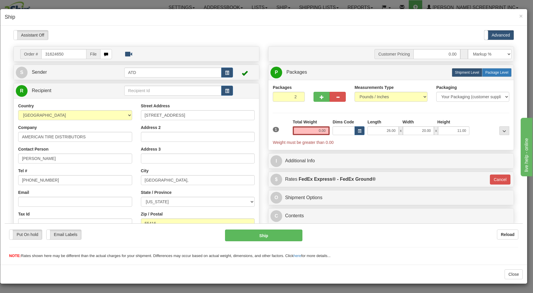
click at [488, 73] on span "Package Level" at bounding box center [496, 72] width 23 height 4
radio input "true"
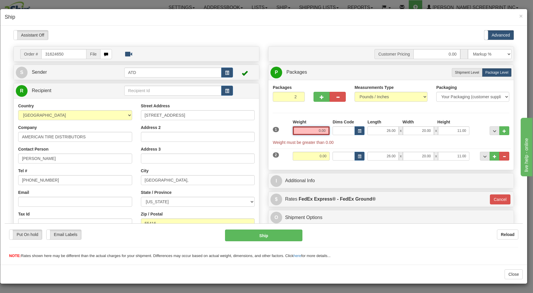
click at [310, 132] on input "0.00" at bounding box center [311, 130] width 37 height 9
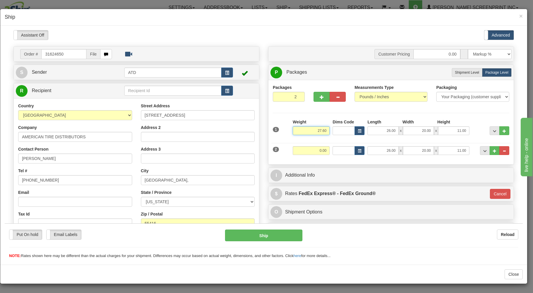
type input "27.60"
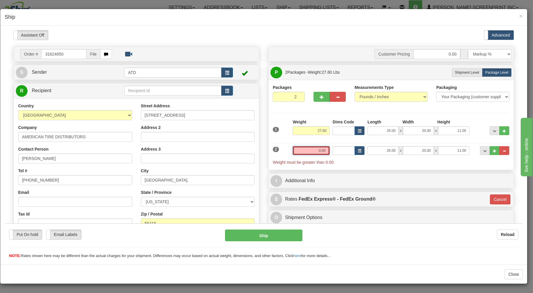
click at [311, 151] on input "0.00" at bounding box center [311, 150] width 37 height 9
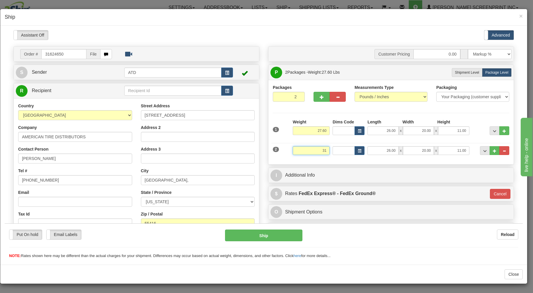
type input "31"
type input "92"
type input "31.00"
click at [326, 158] on div "Weight 31.00" at bounding box center [311, 152] width 40 height 13
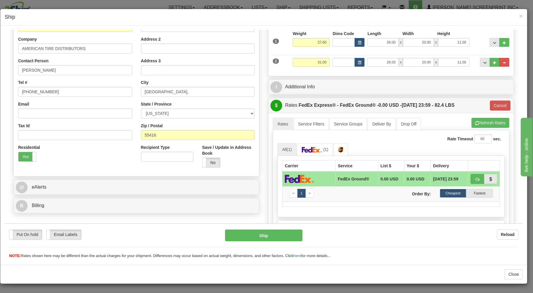
scroll to position [125, 0]
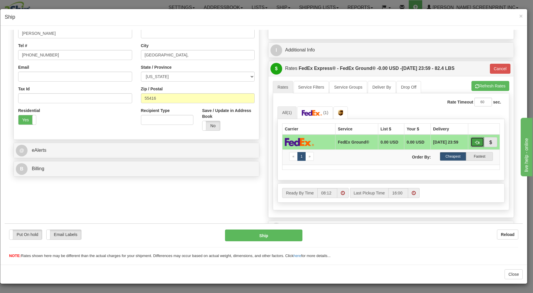
click at [475, 142] on span "button" at bounding box center [477, 143] width 4 height 4
click at [289, 235] on button "Ship" at bounding box center [264, 236] width 78 height 12
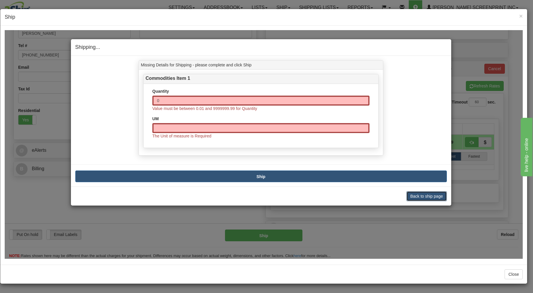
click at [428, 194] on button "Back to ship page" at bounding box center [426, 196] width 40 height 10
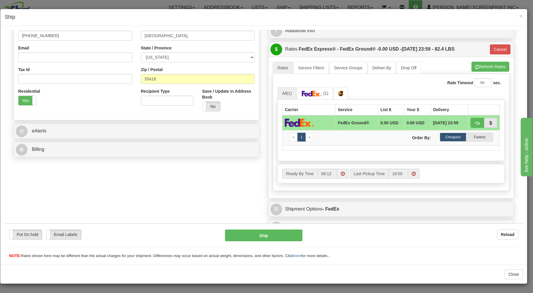
scroll to position [156, 0]
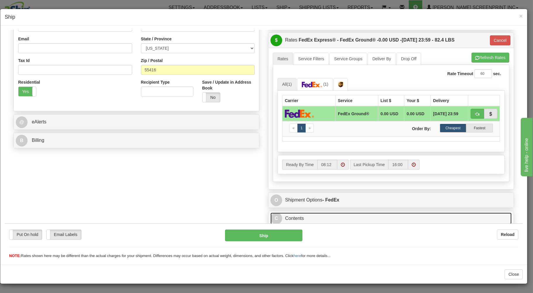
click at [381, 214] on link "C Contents" at bounding box center [390, 219] width 241 height 12
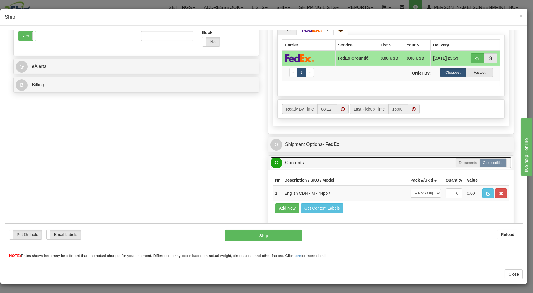
scroll to position [222, 0]
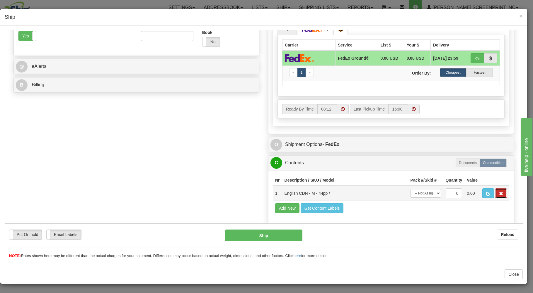
click at [499, 192] on span "button" at bounding box center [501, 194] width 4 height 4
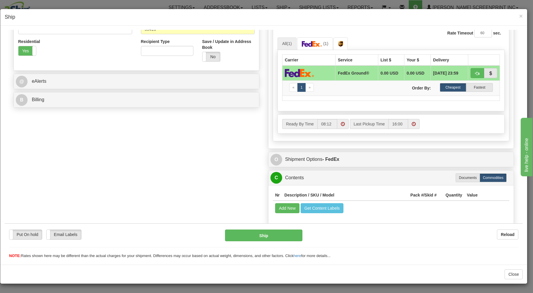
scroll to position [197, 0]
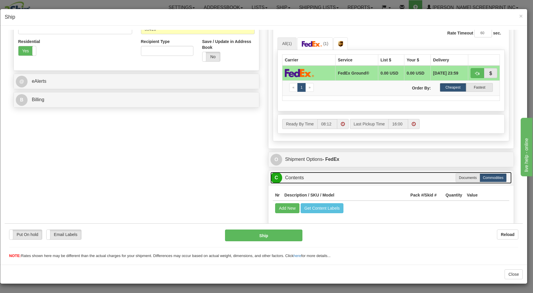
click at [340, 177] on link "C Contents" at bounding box center [390, 178] width 241 height 12
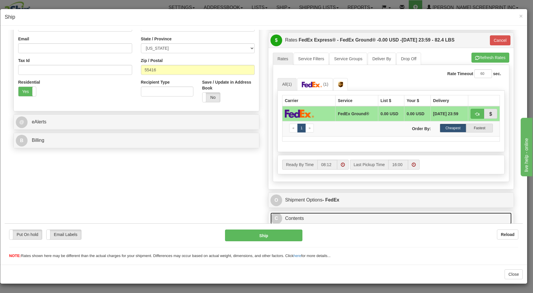
scroll to position [156, 0]
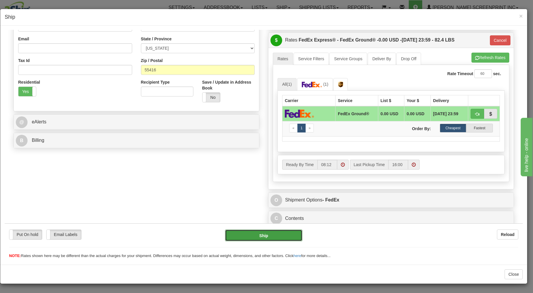
click at [286, 235] on button "Ship" at bounding box center [264, 236] width 78 height 12
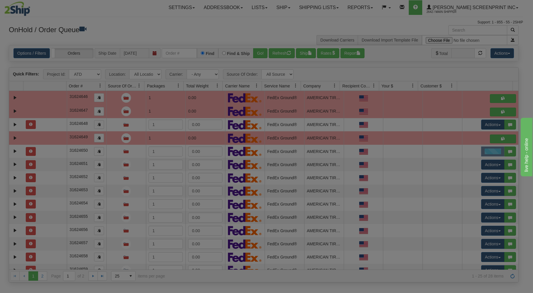
scroll to position [0, 0]
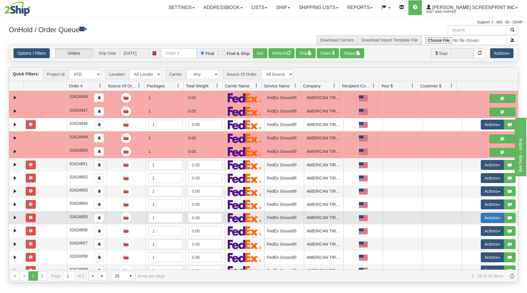
click at [486, 219] on button "Actions" at bounding box center [492, 218] width 23 height 10
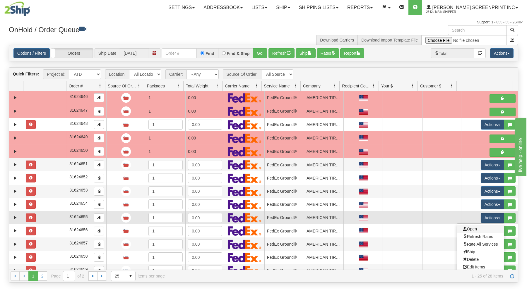
click at [472, 229] on link "Open" at bounding box center [480, 230] width 47 height 8
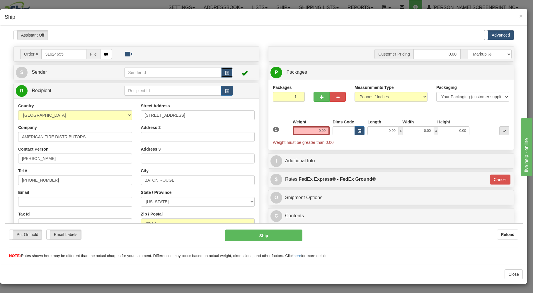
click at [221, 69] on button "button" at bounding box center [227, 72] width 12 height 10
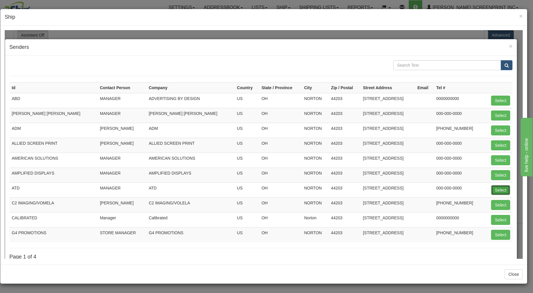
click at [494, 189] on button "Select" at bounding box center [500, 190] width 19 height 10
type input "ATD"
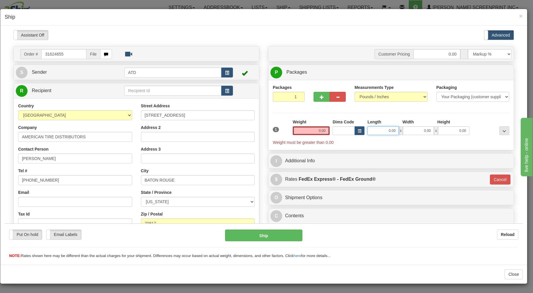
click at [383, 131] on input "0.00" at bounding box center [382, 130] width 31 height 9
type input "26.00"
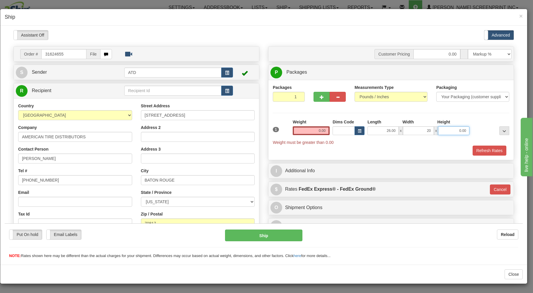
type input "20.00"
type input "11.00"
click at [320, 96] on span "button" at bounding box center [322, 97] width 4 height 4
type input "2"
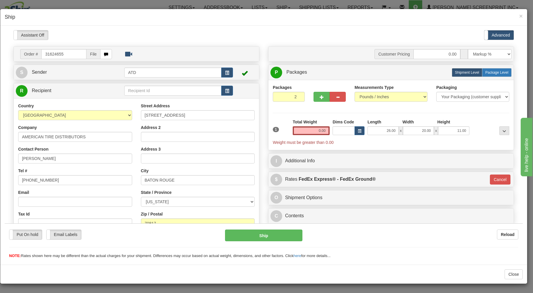
click at [494, 73] on span "Package Level" at bounding box center [496, 72] width 23 height 4
radio input "true"
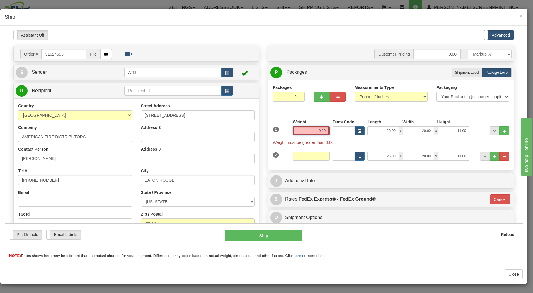
click at [304, 131] on input "0.00" at bounding box center [311, 130] width 37 height 9
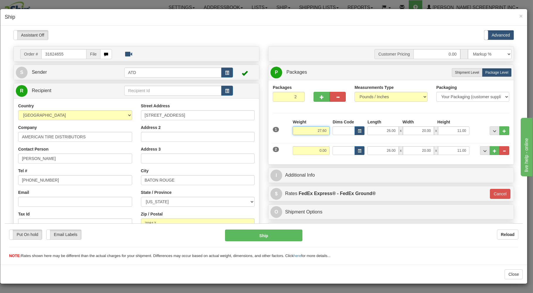
type input "27.60"
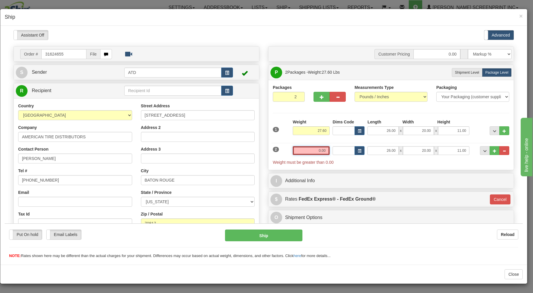
click at [307, 154] on input "0.00" at bounding box center [311, 150] width 37 height 9
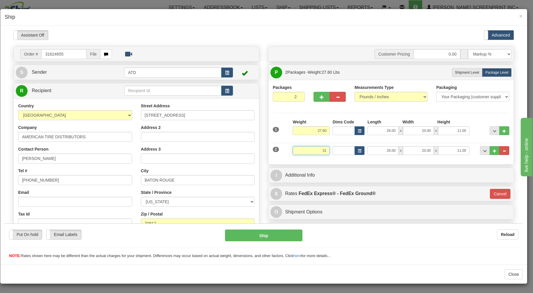
type input "31"
type input "92"
type input "31.00"
click at [306, 160] on div "Packaging Your Packaging (customer supplied) Envelope (carrier supplied) Pack (…" at bounding box center [400, 160] width 219 height 0
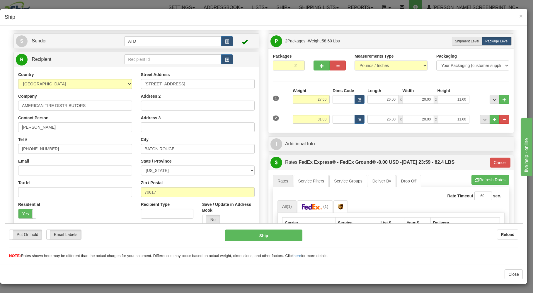
scroll to position [156, 0]
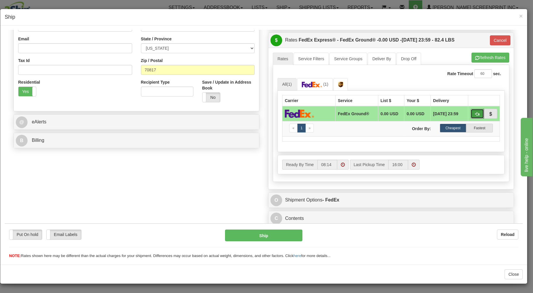
click at [470, 111] on button "button" at bounding box center [476, 114] width 13 height 10
click at [259, 233] on button "Ship" at bounding box center [264, 236] width 78 height 12
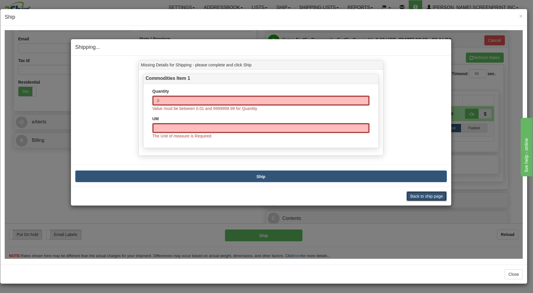
click at [416, 195] on button "Back to ship page" at bounding box center [426, 196] width 40 height 10
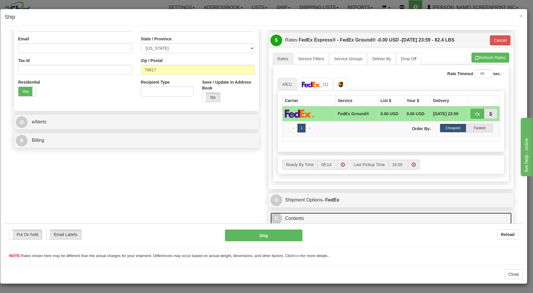
drag, startPoint x: 372, startPoint y: 213, endPoint x: 376, endPoint y: 213, distance: 3.5
click at [372, 213] on link "C Contents" at bounding box center [390, 219] width 241 height 12
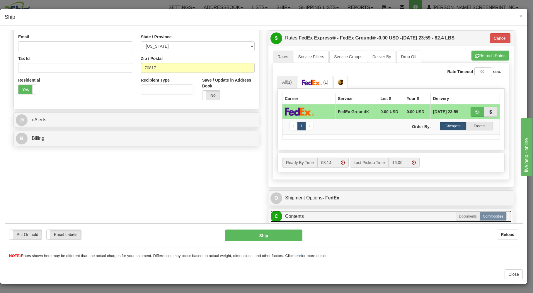
scroll to position [222, 0]
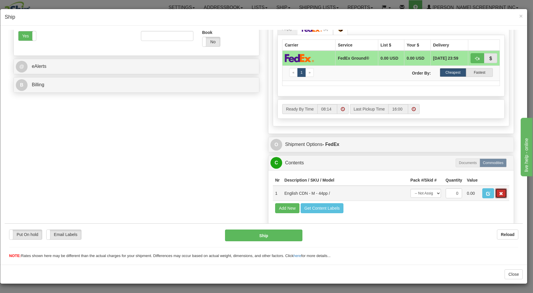
click at [499, 194] on span "button" at bounding box center [501, 194] width 4 height 4
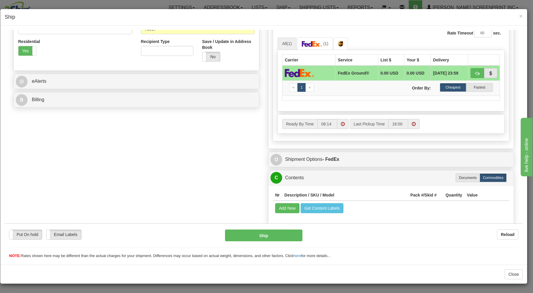
scroll to position [197, 0]
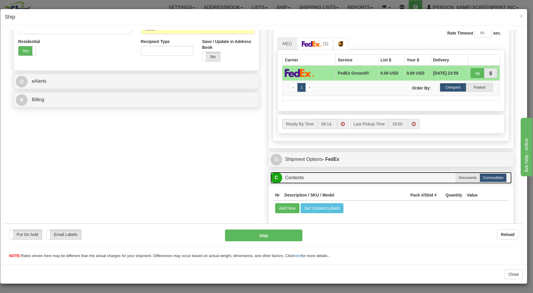
click at [340, 179] on link "C Contents" at bounding box center [390, 178] width 241 height 12
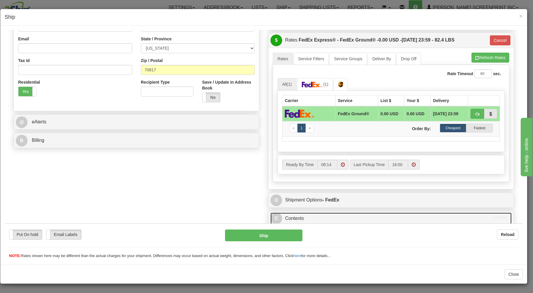
scroll to position [156, 0]
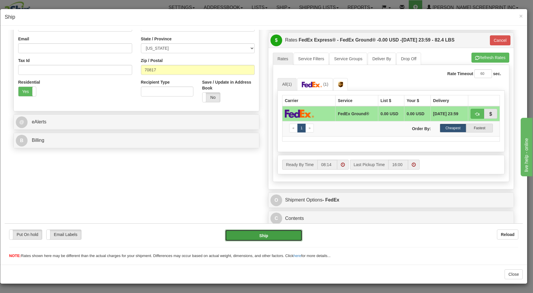
click at [275, 235] on button "Ship" at bounding box center [264, 236] width 78 height 12
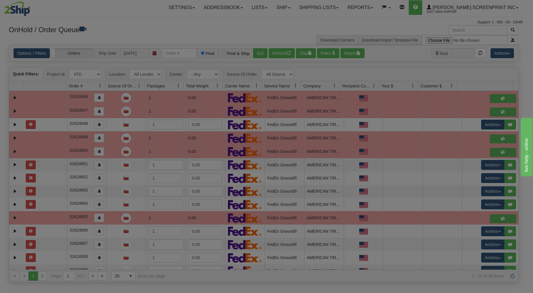
scroll to position [0, 0]
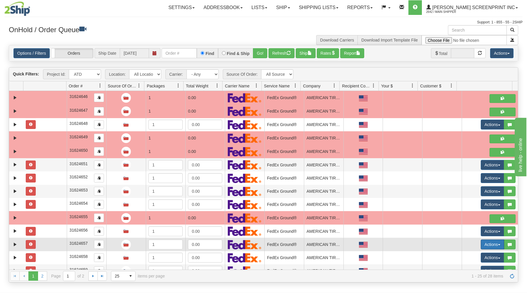
click at [490, 245] on button "Actions" at bounding box center [492, 245] width 23 height 10
click at [469, 257] on span "Open" at bounding box center [470, 256] width 14 height 5
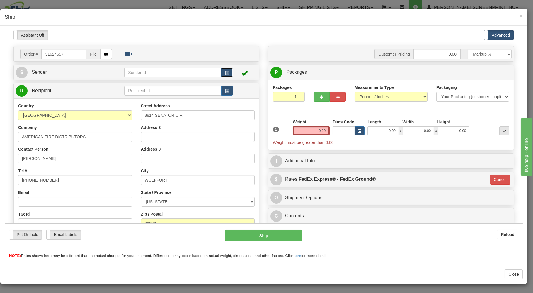
click at [228, 71] on button "button" at bounding box center [227, 72] width 12 height 10
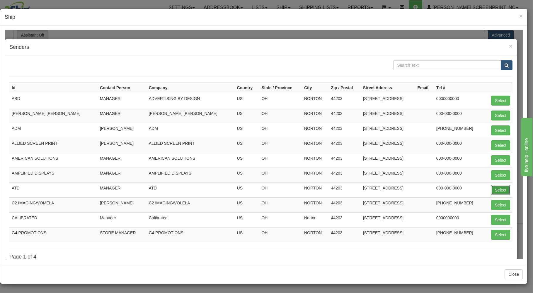
click at [491, 189] on button "Select" at bounding box center [500, 190] width 19 height 10
type input "ATD"
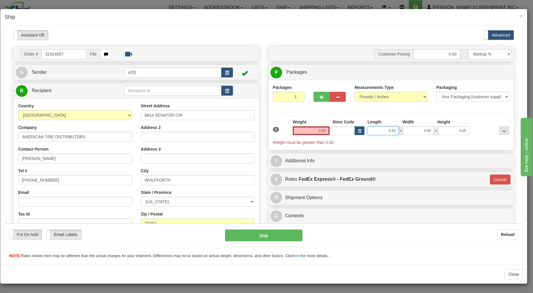
click at [372, 132] on input "0.00" at bounding box center [382, 130] width 31 height 9
type input "26.00"
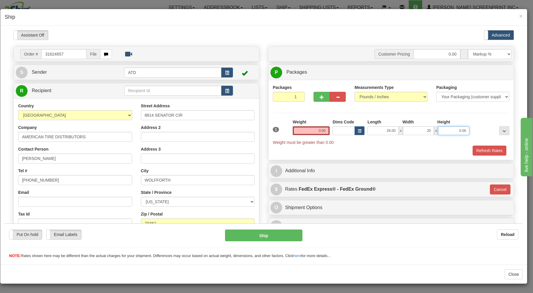
type input "20.00"
type input "11.00"
click at [320, 95] on span "button" at bounding box center [322, 97] width 4 height 4
type input "2"
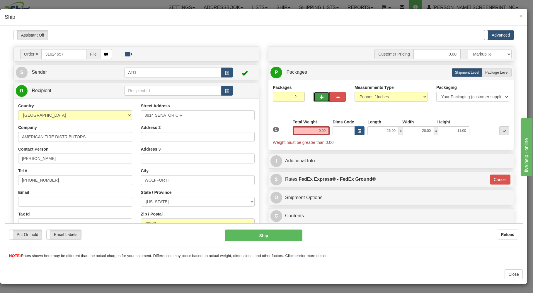
drag, startPoint x: 489, startPoint y: 71, endPoint x: 486, endPoint y: 78, distance: 7.8
click at [489, 71] on label "Package Level Pack.." at bounding box center [497, 72] width 30 height 9
radio input "true"
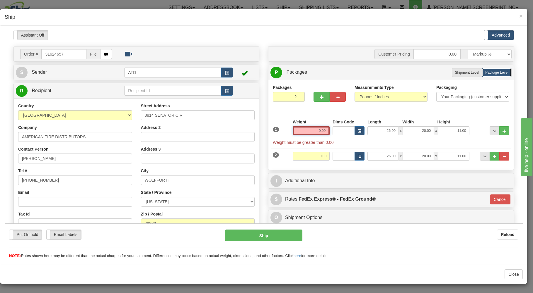
click at [308, 132] on input "0.00" at bounding box center [311, 130] width 37 height 9
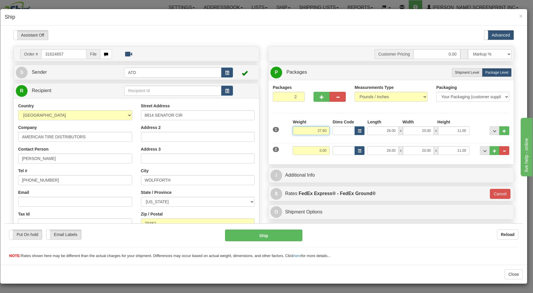
type input "27.60"
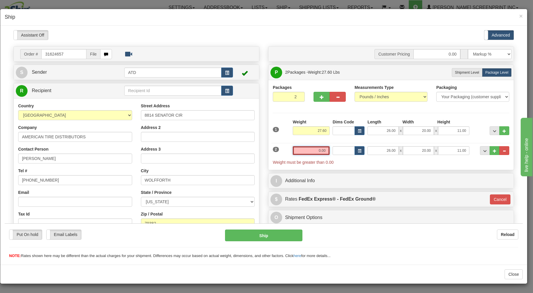
click at [298, 150] on input "0.00" at bounding box center [311, 150] width 37 height 9
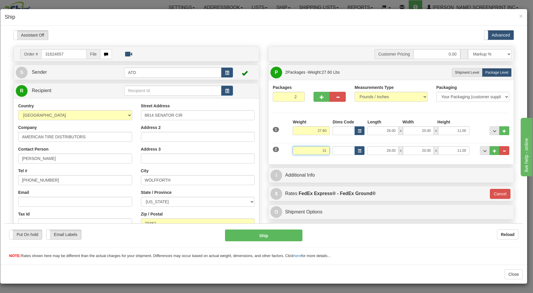
type input "31"
type input "92"
type input "31.00"
click at [329, 163] on div "Packages 2 2 Measurements Type" at bounding box center [390, 122] width 245 height 85
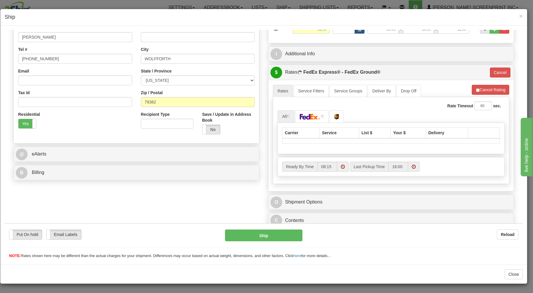
scroll to position [125, 0]
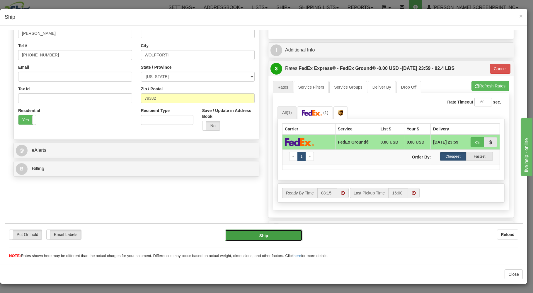
click at [290, 233] on button "Ship" at bounding box center [264, 236] width 78 height 12
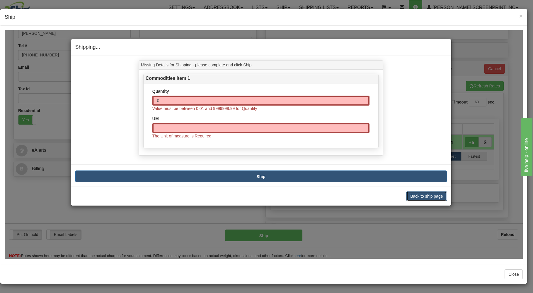
click at [423, 193] on button "Back to ship page" at bounding box center [426, 196] width 40 height 10
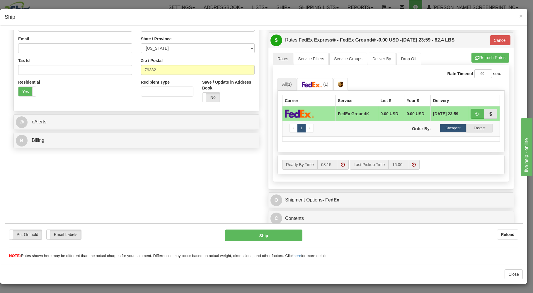
scroll to position [156, 0]
click at [357, 219] on link "C Contents" at bounding box center [390, 219] width 241 height 12
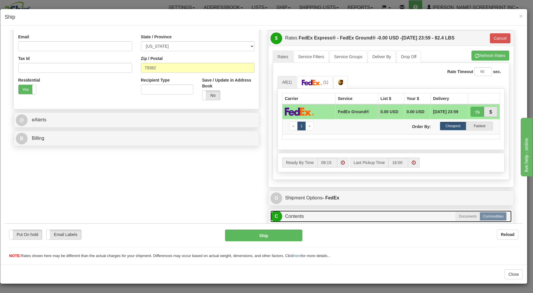
scroll to position [222, 0]
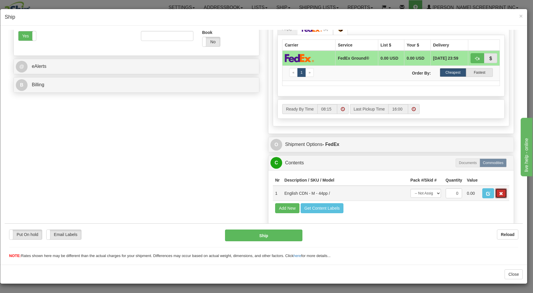
click at [499, 192] on span "button" at bounding box center [501, 194] width 4 height 4
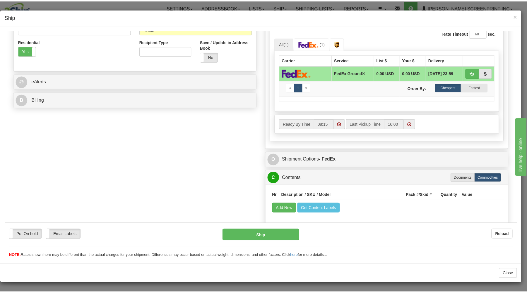
scroll to position [197, 0]
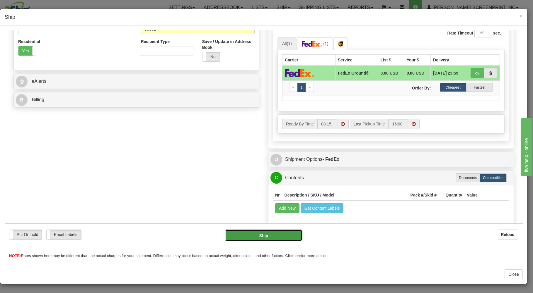
click at [281, 235] on button "Ship" at bounding box center [264, 236] width 78 height 12
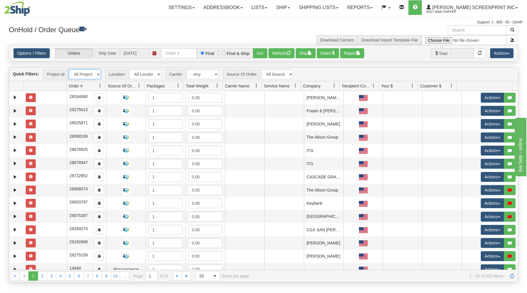
click at [69, 69] on select "All Projects ATD Imagine ShipRequests 01.22.2024 ShipRequests 01.31.2025 ShipRe…" at bounding box center [85, 74] width 32 height 10
select select "ATD"
click option "ATD" at bounding box center [0, 0] width 0 height 0
